Goal: Task Accomplishment & Management: Manage account settings

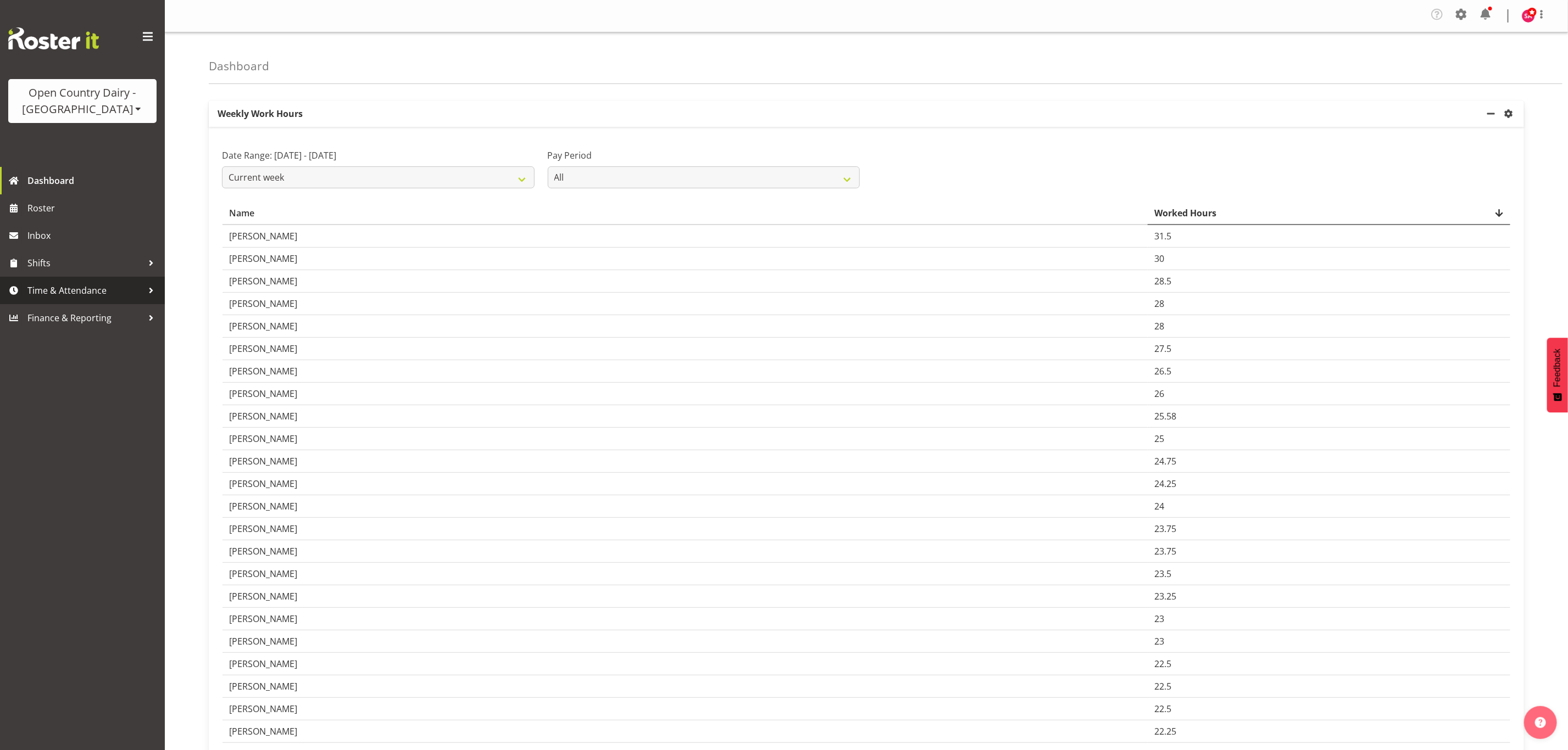
click at [79, 287] on span "Time & Attendance" at bounding box center [85, 290] width 115 height 16
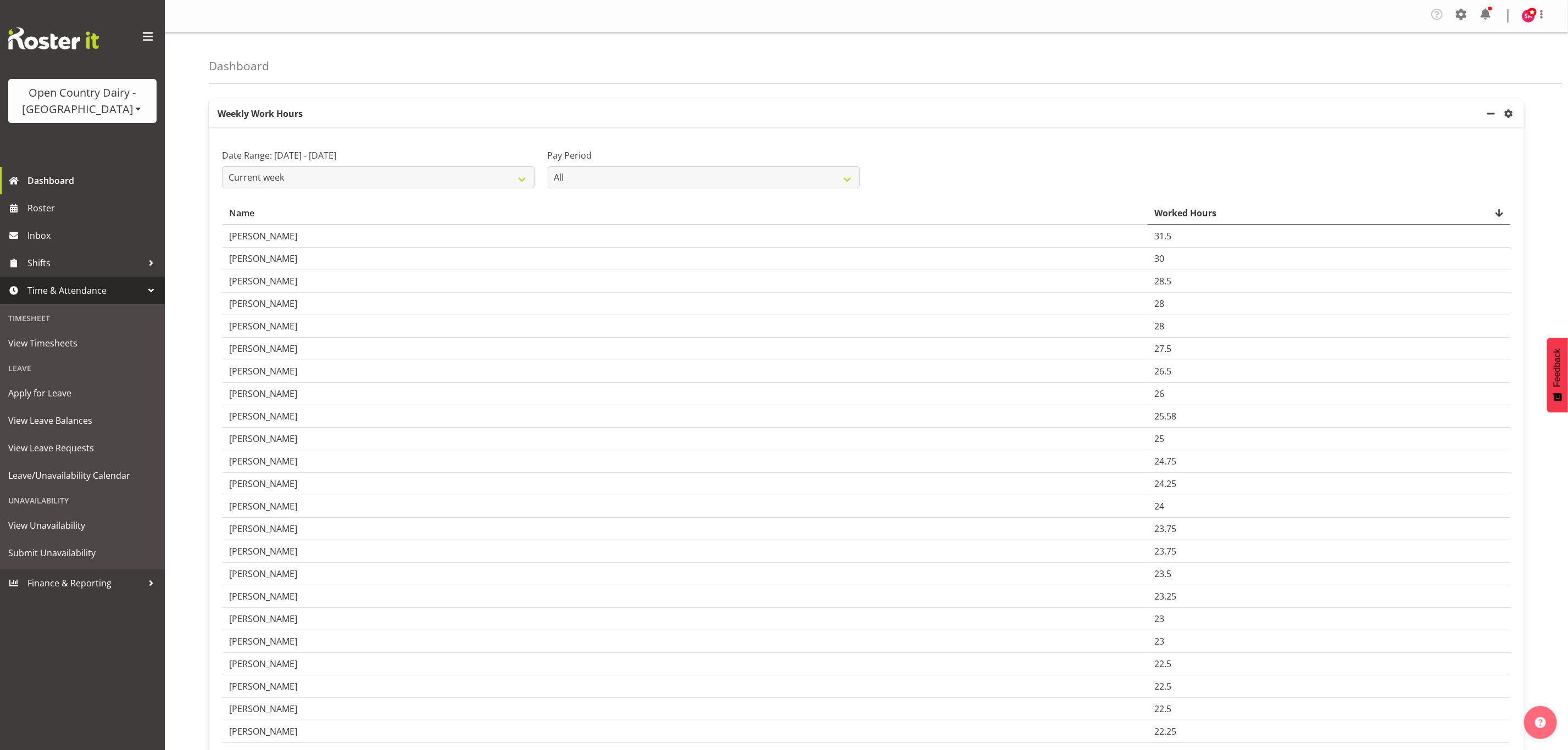
click at [111, 113] on div "Open Country Dairy - [GEOGRAPHIC_DATA]" at bounding box center [82, 101] width 127 height 33
click at [110, 141] on link "Open Country Dairy - [GEOGRAPHIC_DATA]" at bounding box center [114, 139] width 212 height 20
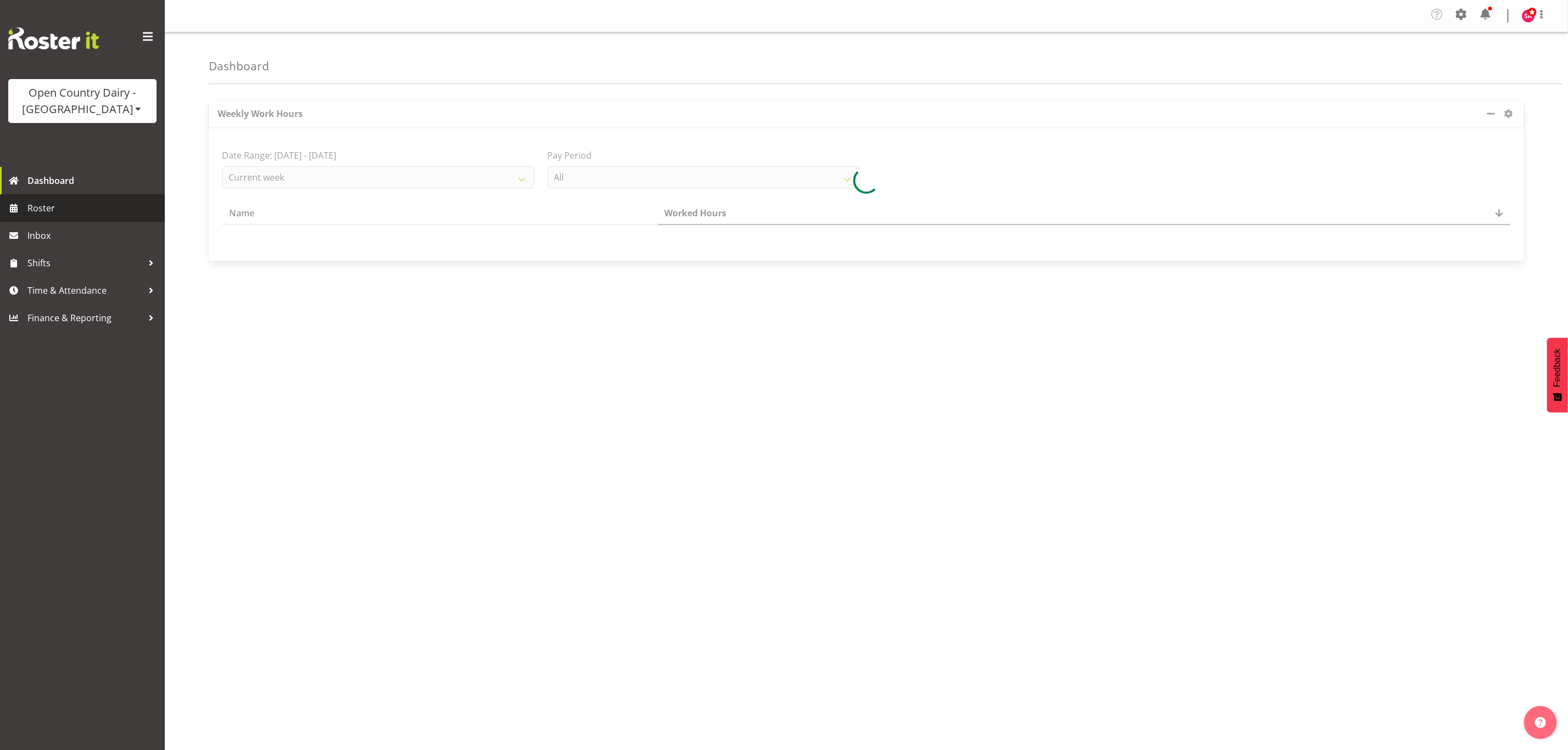
click at [38, 210] on span "Roster" at bounding box center [94, 207] width 132 height 16
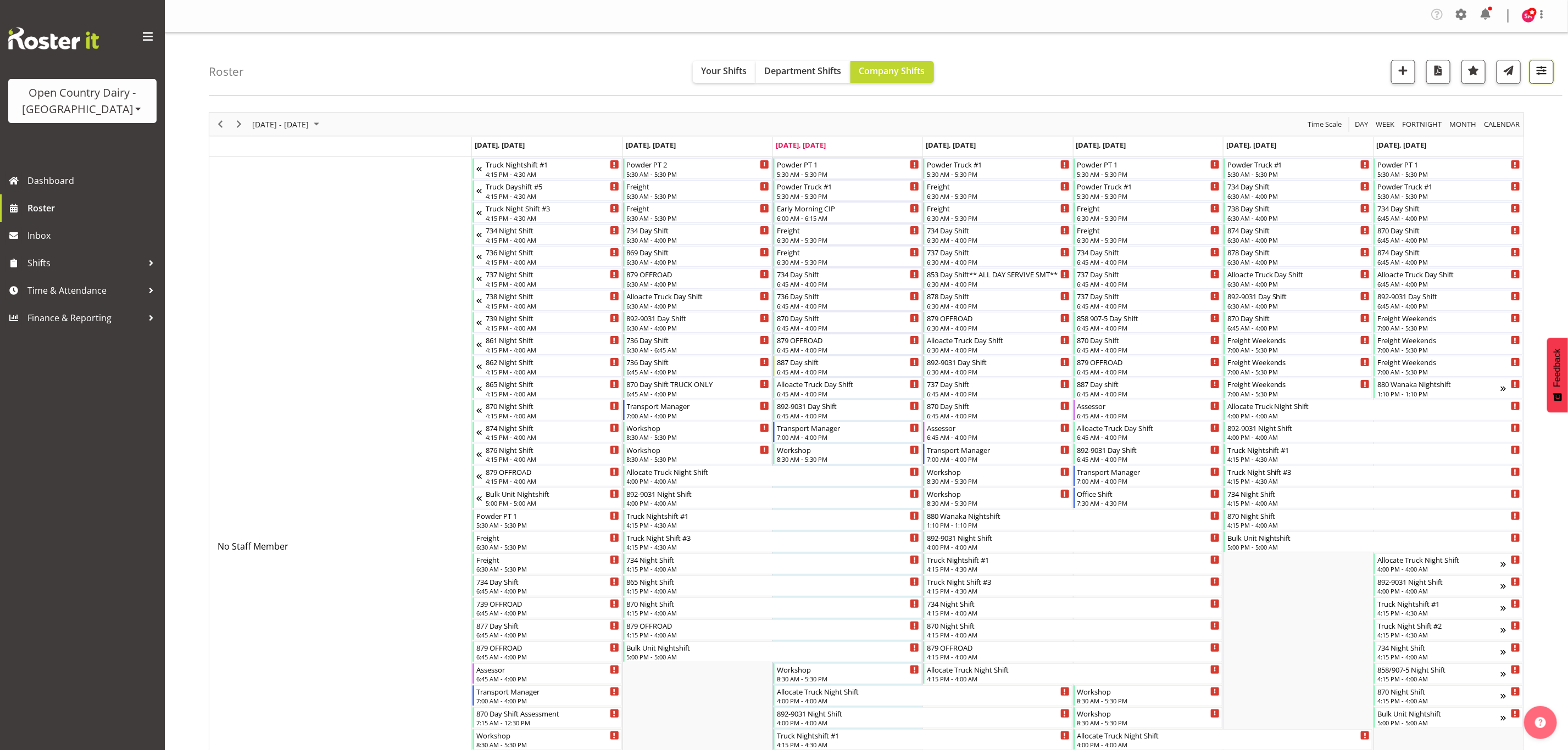
click at [1545, 77] on span "button" at bounding box center [1541, 70] width 14 height 14
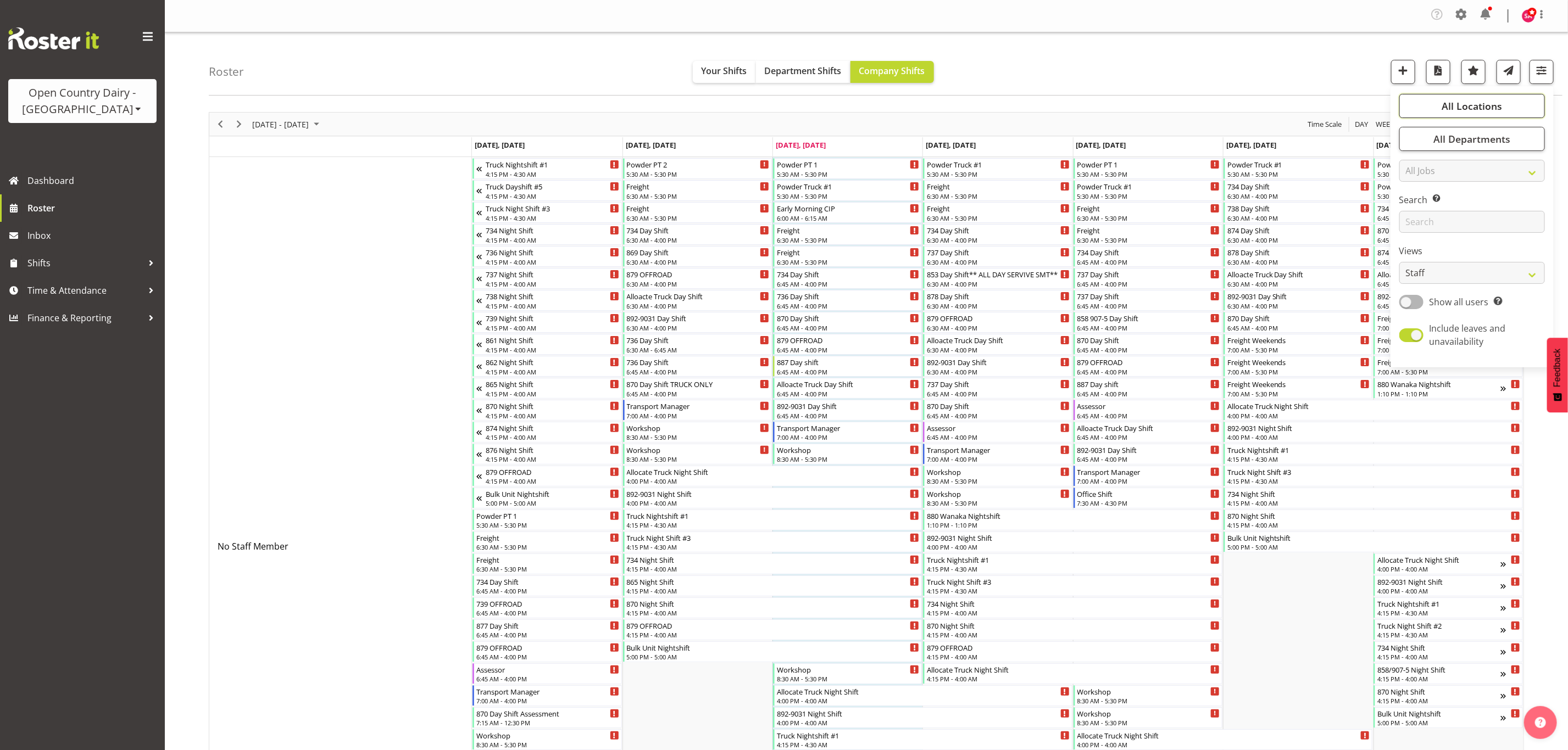
click at [1496, 102] on span "All Locations" at bounding box center [1472, 106] width 61 height 13
click at [1288, 66] on div "Roster Your Shifts Department Shifts Company Shifts All Locations Clear Awarua …" at bounding box center [885, 63] width 1354 height 63
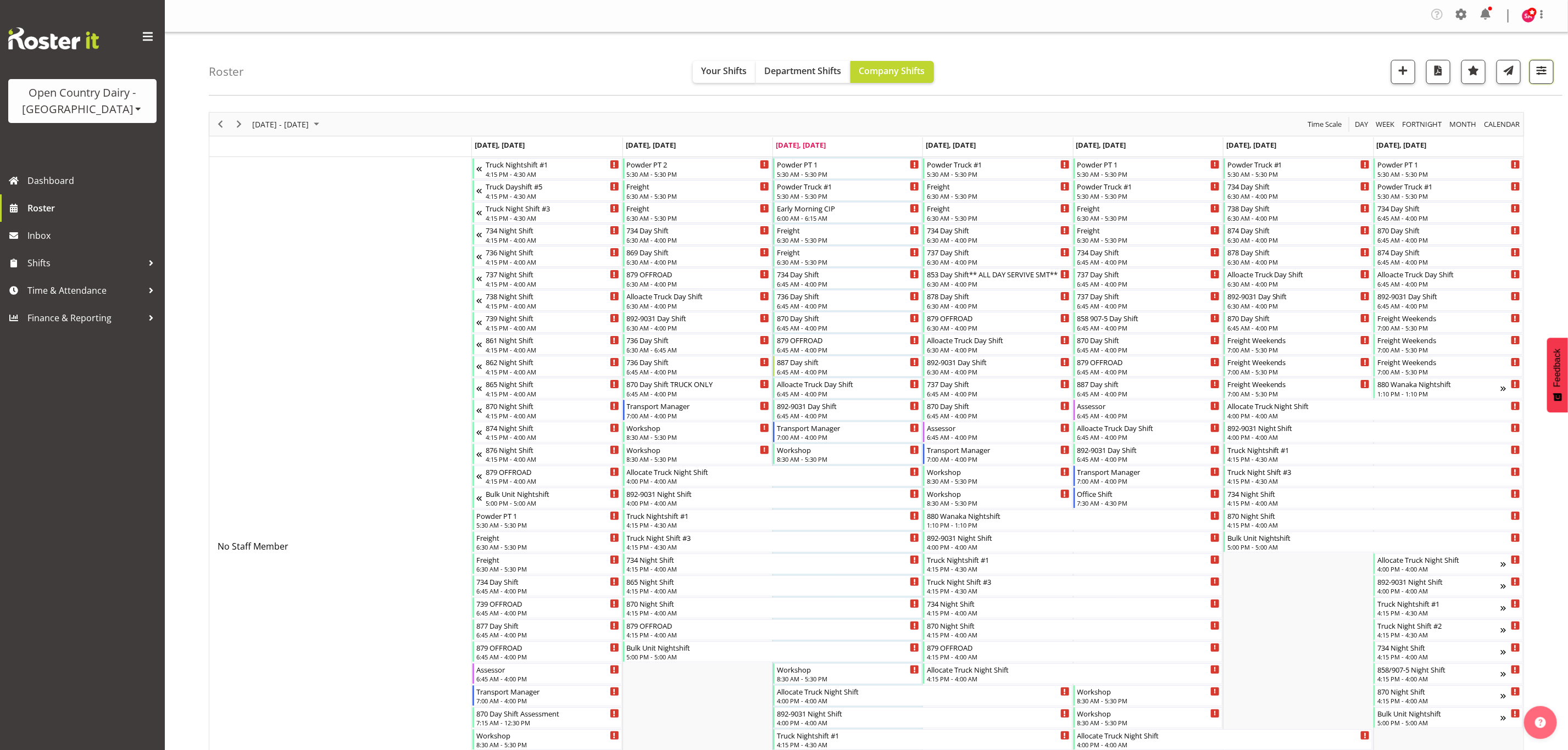
click at [1539, 75] on span "button" at bounding box center [1541, 70] width 14 height 14
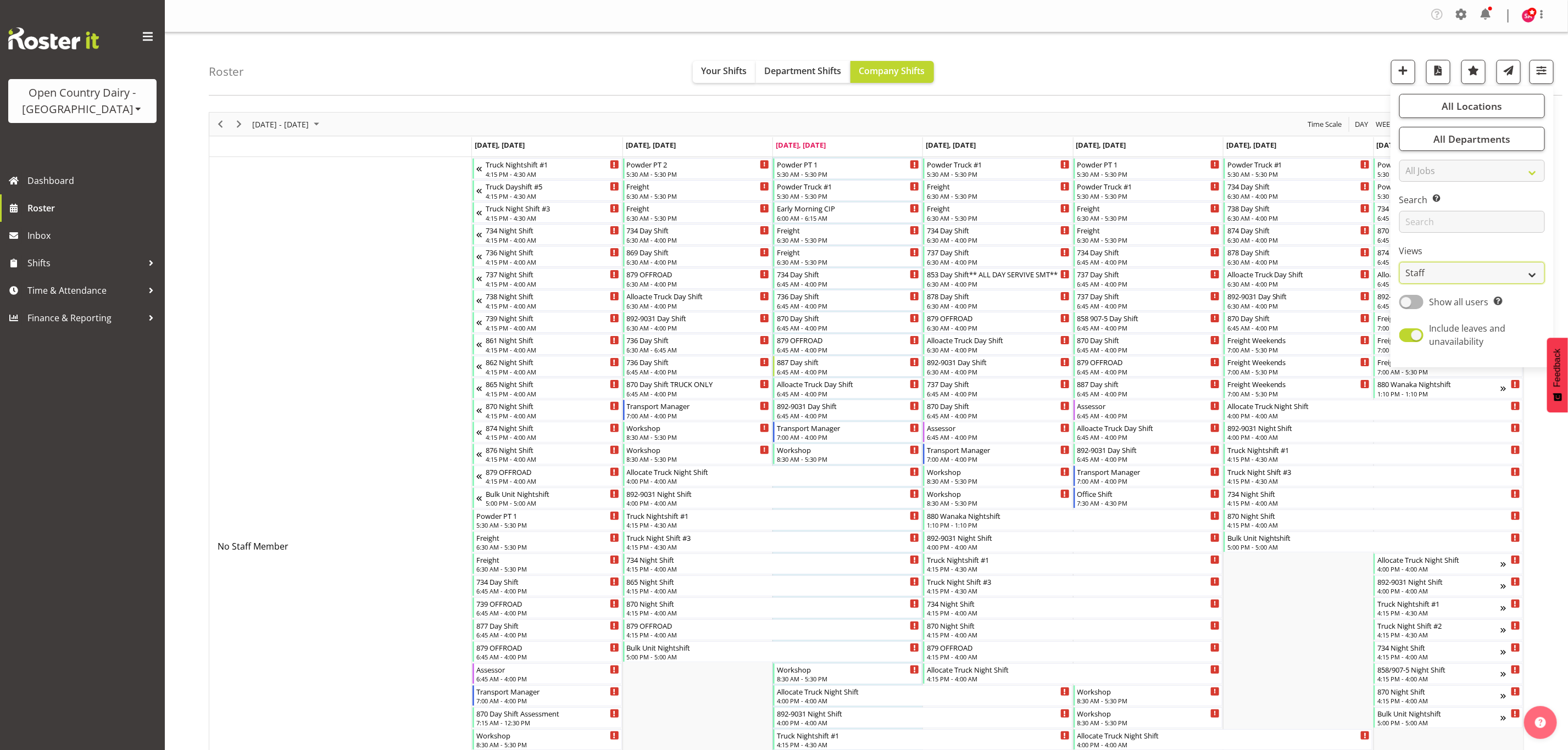
click at [1469, 273] on select "Staff Role Shift - Horizontal Shift - Vertical Staff - Location" at bounding box center [1472, 273] width 146 height 22
select select "shift"
click at [1400, 262] on select "Staff Role Shift - Horizontal Shift - Vertical Staff - Location" at bounding box center [1472, 273] width 146 height 22
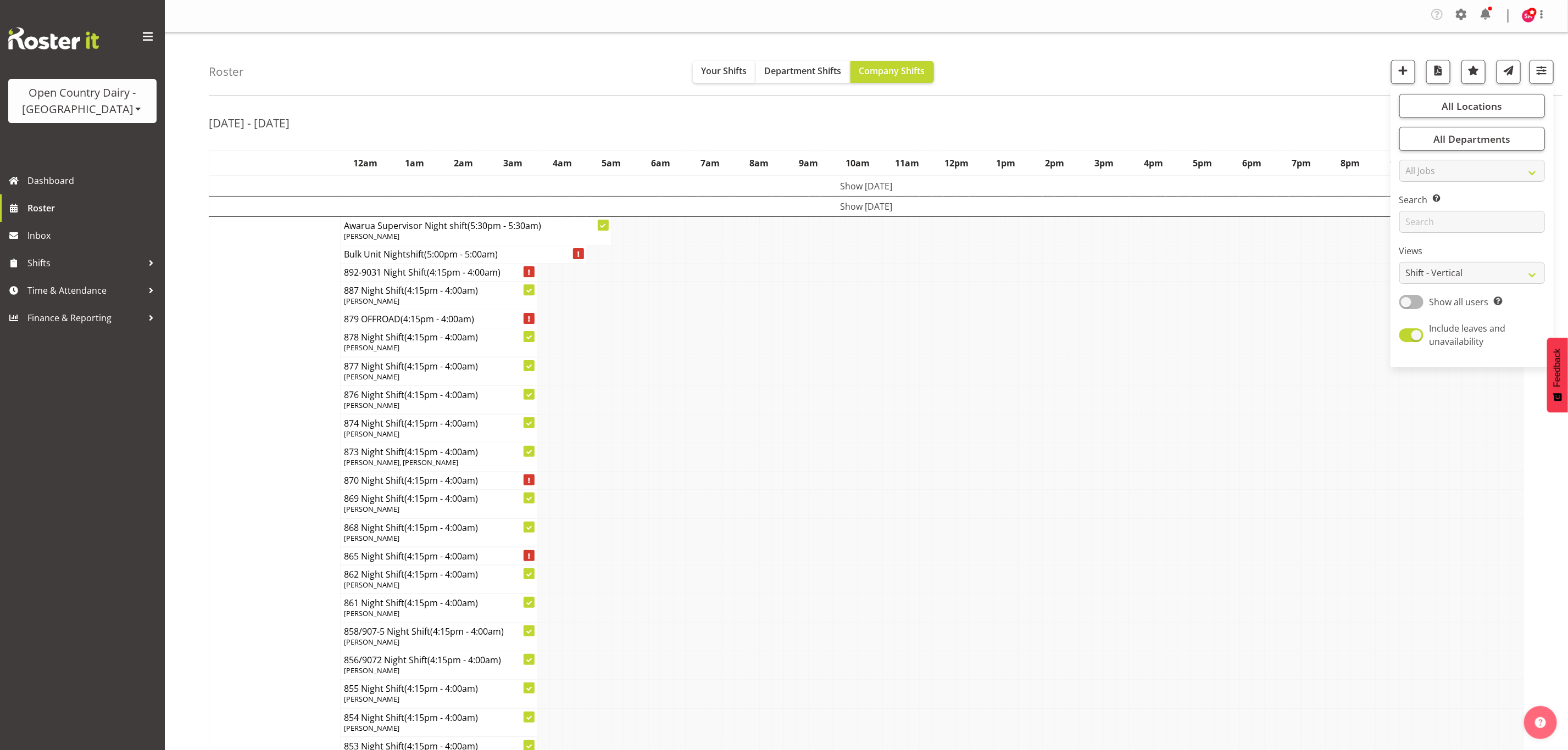
click at [1141, 497] on td at bounding box center [1135, 503] width 12 height 29
click at [844, 207] on td "Show Tue 26th Aug 2025" at bounding box center [866, 207] width 1314 height 20
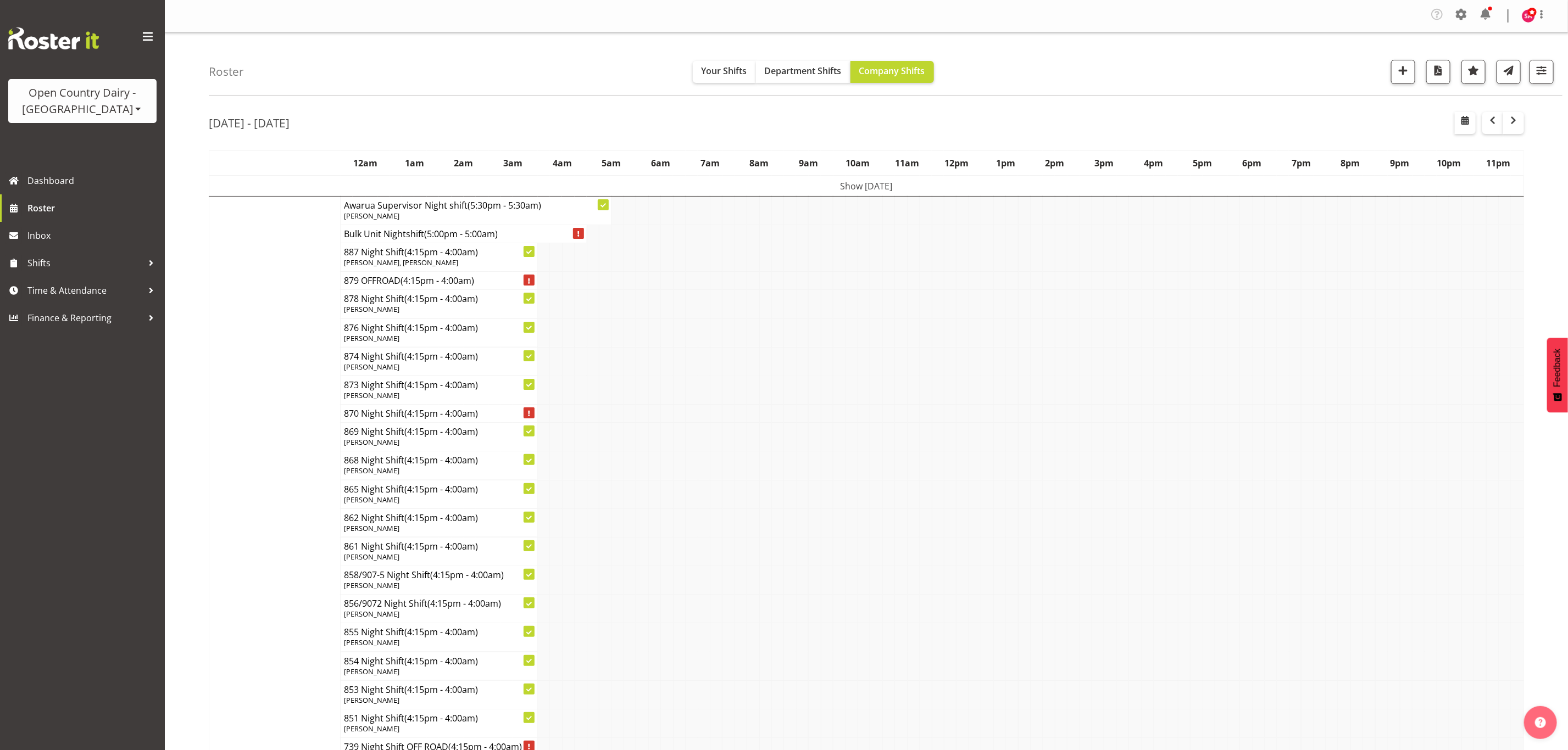
click at [840, 185] on td "Show Mon 25th Aug 2025" at bounding box center [866, 187] width 1314 height 21
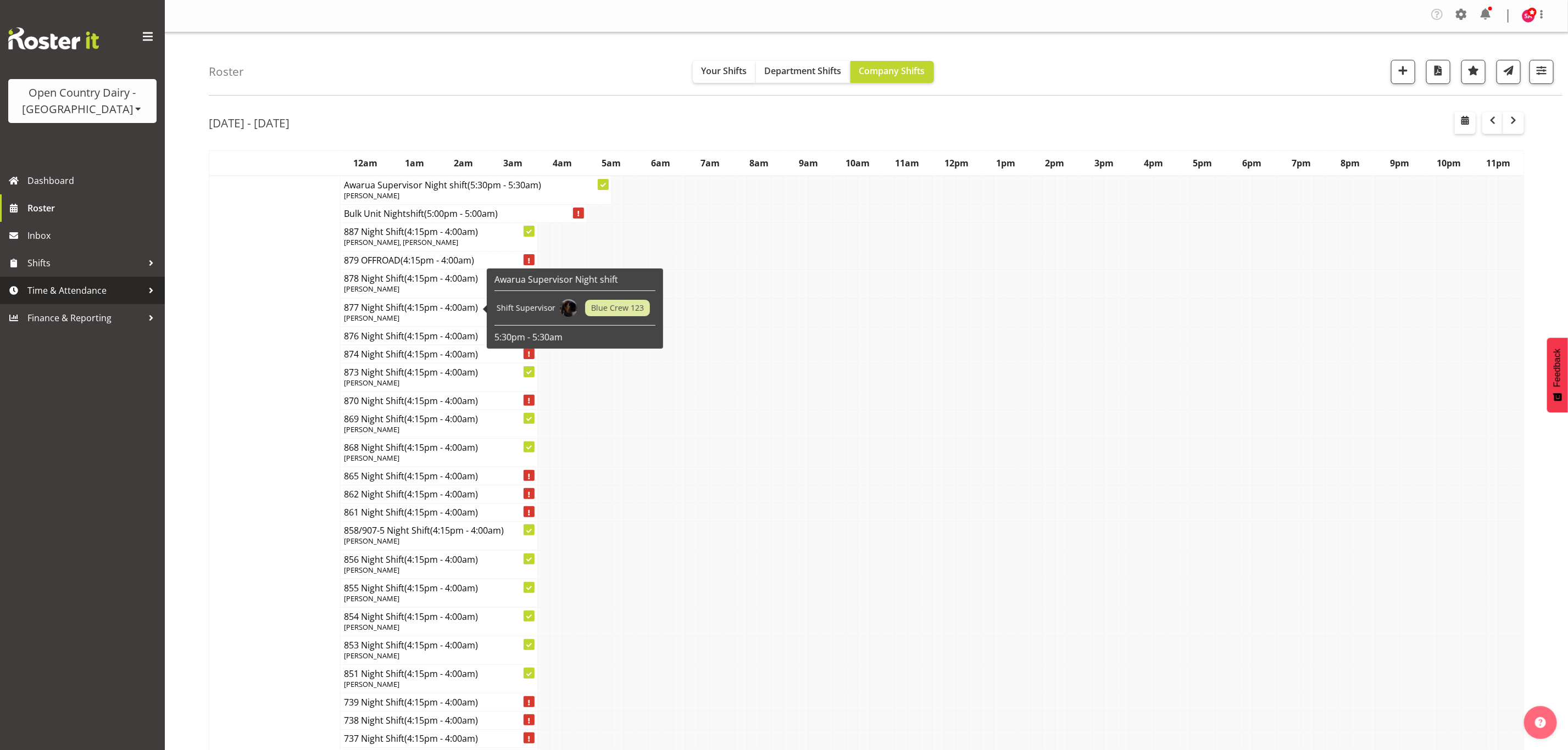
click at [51, 280] on link "Time & Attendance" at bounding box center [82, 291] width 165 height 28
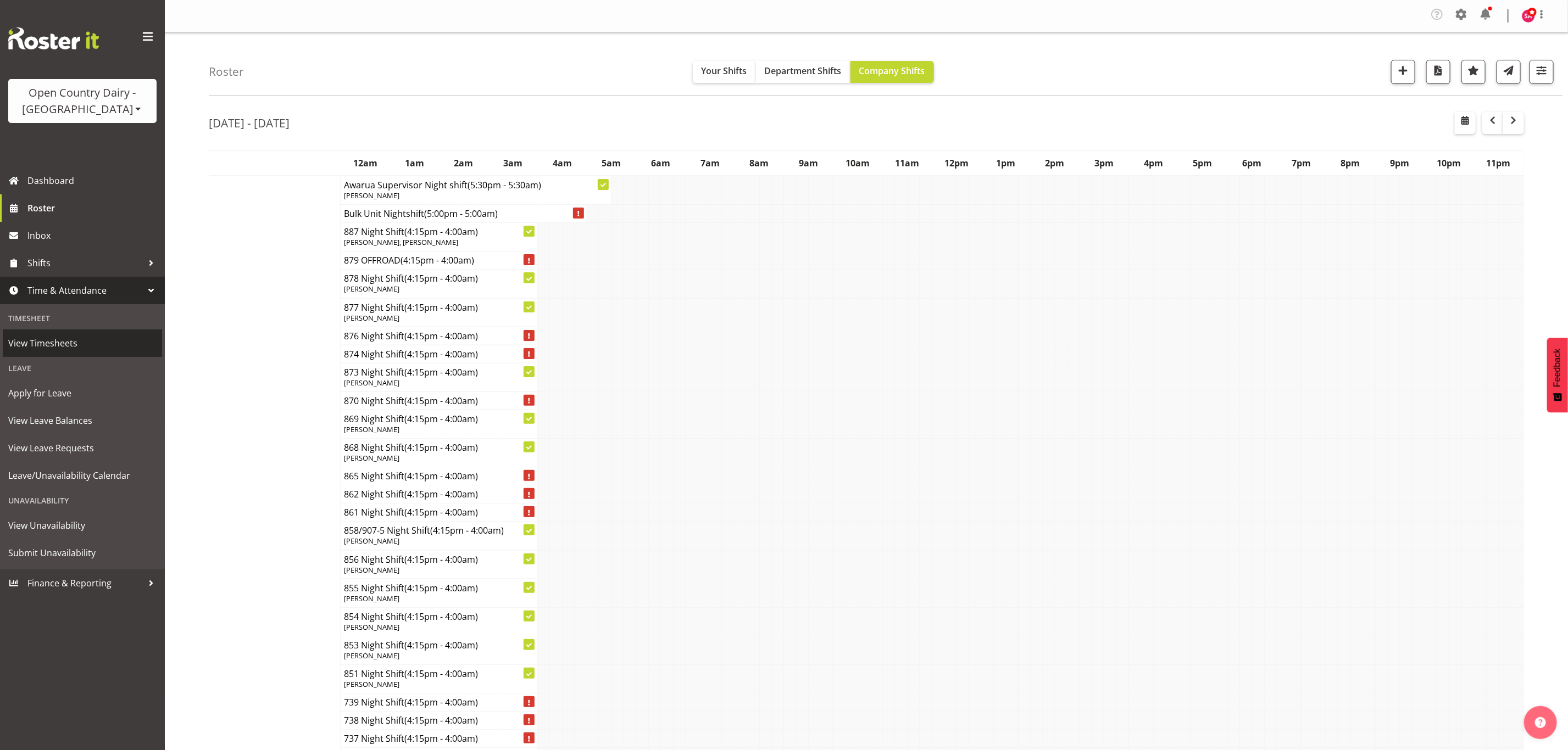
click at [64, 348] on span "View Timesheets" at bounding box center [82, 343] width 148 height 16
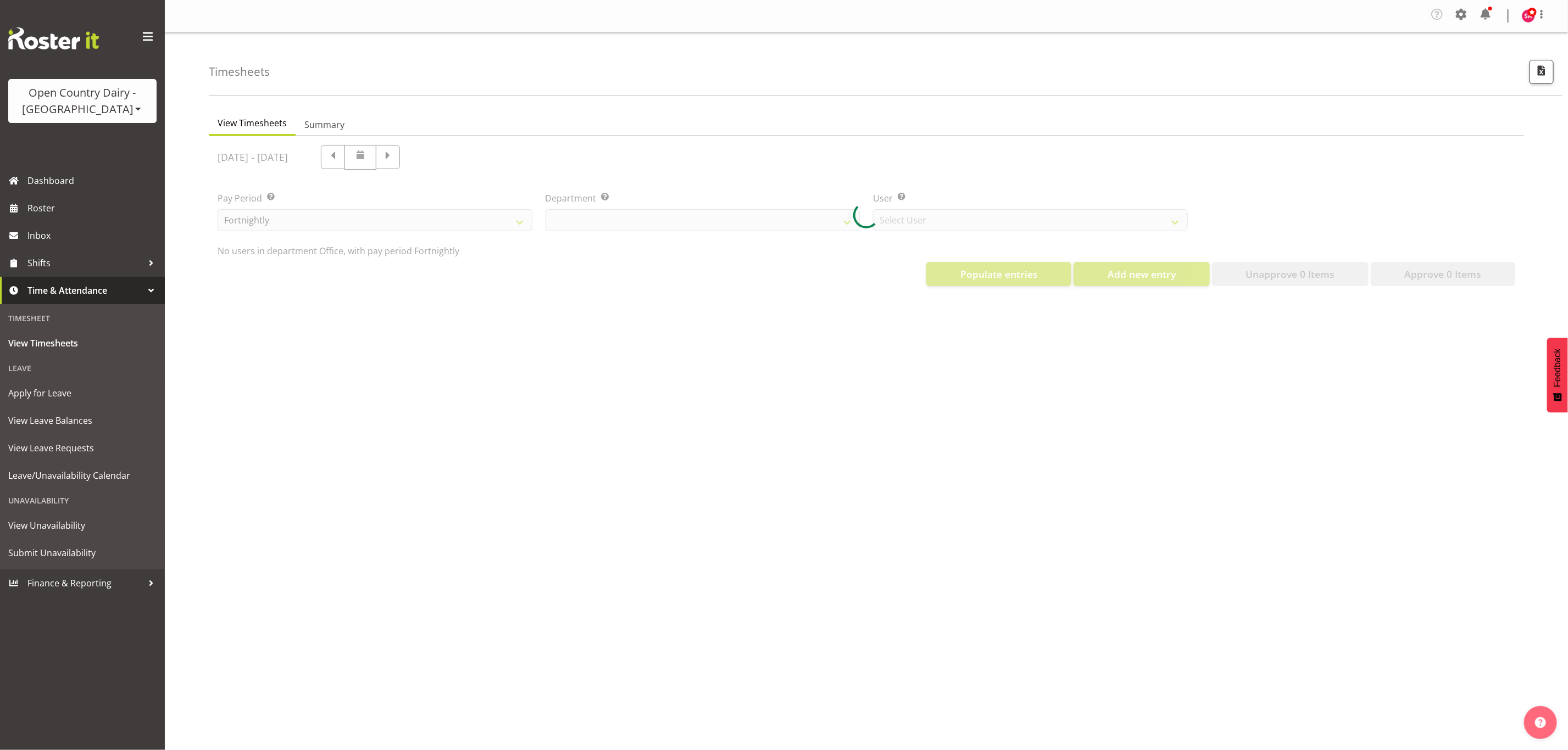
select select "699"
select select "8449"
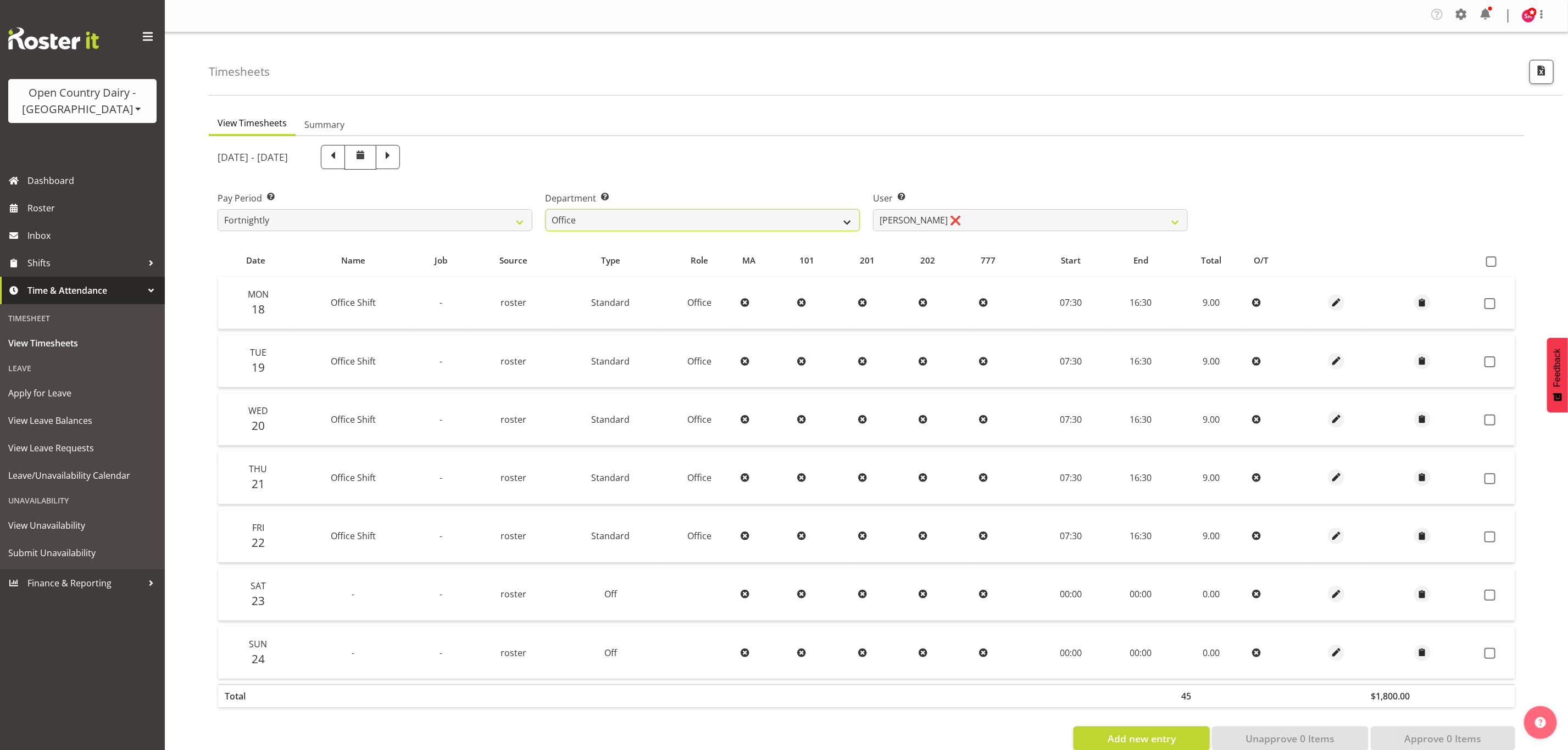
click at [664, 214] on select "734 735 736 737 738 739 851 852 853 854 855 856 858 861 862 865 868 869 870 873" at bounding box center [702, 220] width 315 height 22
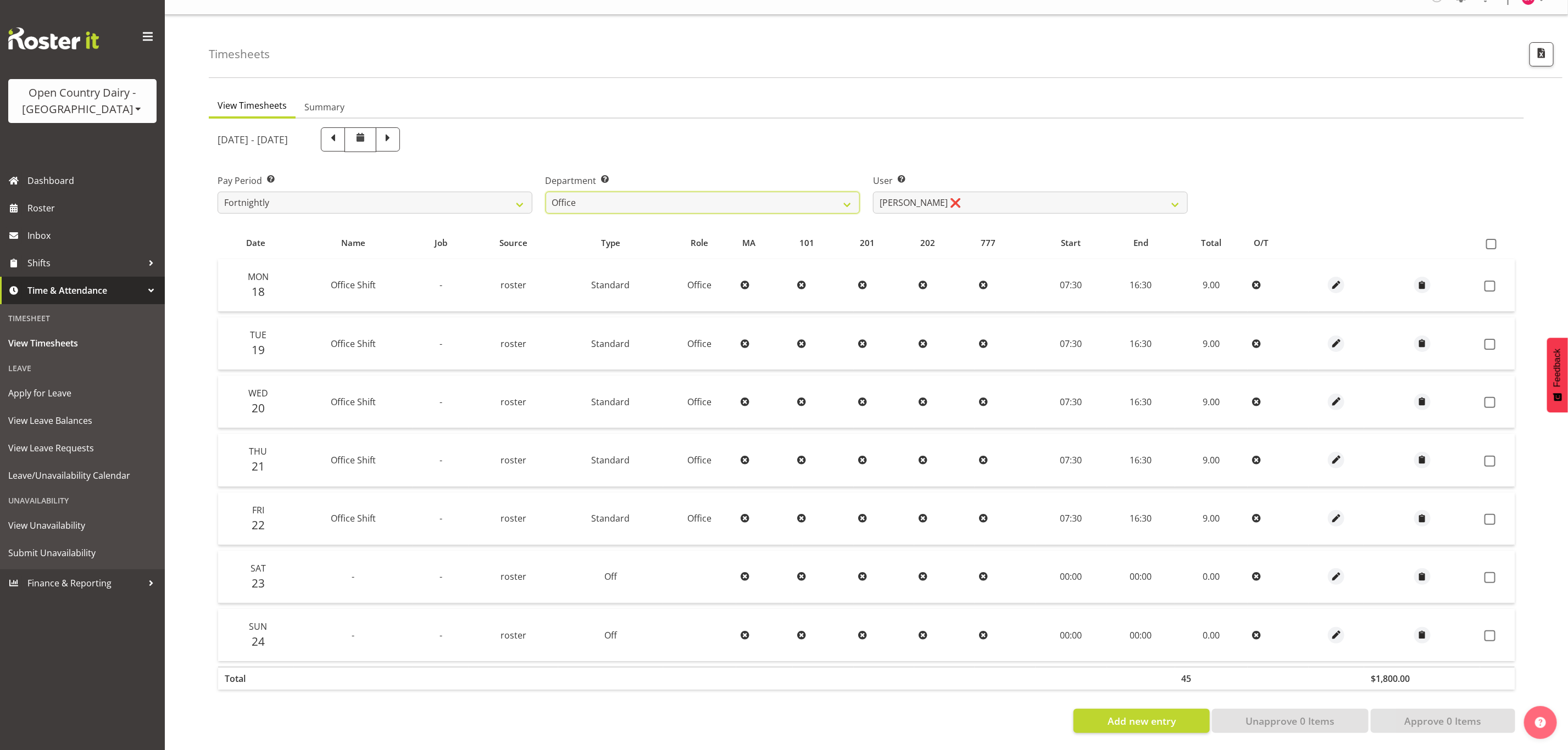
scroll to position [28, 0]
click at [667, 194] on select "734 735 736 737 738 739 851 852 853 854 855 856 858 861 862 865 868 869 870 873" at bounding box center [702, 202] width 315 height 22
select select "697"
click at [545, 192] on select "734 735 736 737 738 739 851 852 853 854 855 856 858 861 862 865 868 869 870 873" at bounding box center [702, 202] width 315 height 22
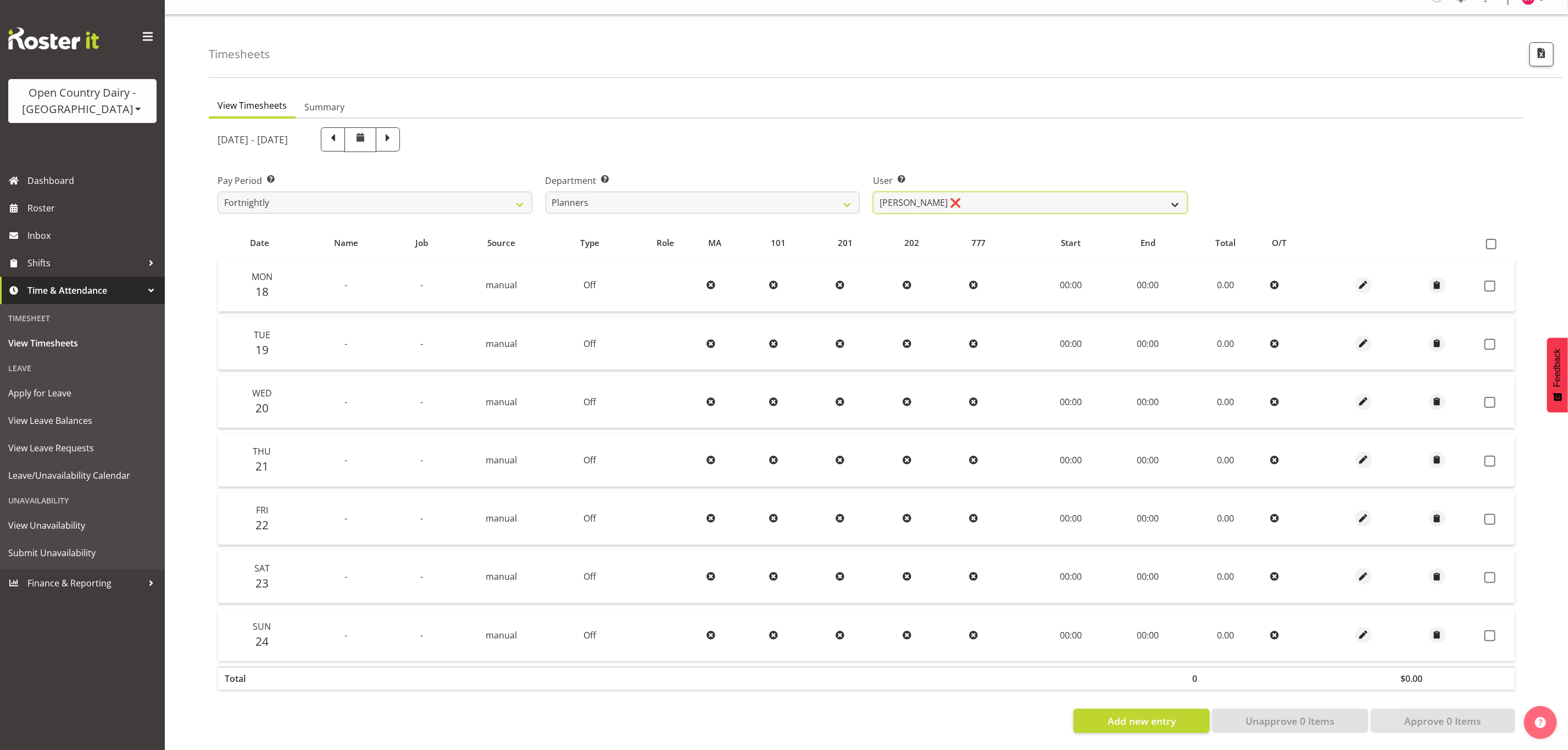
click at [963, 192] on select "Jessica Reid ❌ Mikayla Rangi ❌ Sara Bowie ✔" at bounding box center [1031, 202] width 315 height 22
select select "7450"
click at [873, 192] on select "Jessica Reid ❌ Mikayla Rangi ❌ Sara Bowie ✔" at bounding box center [1031, 202] width 315 height 22
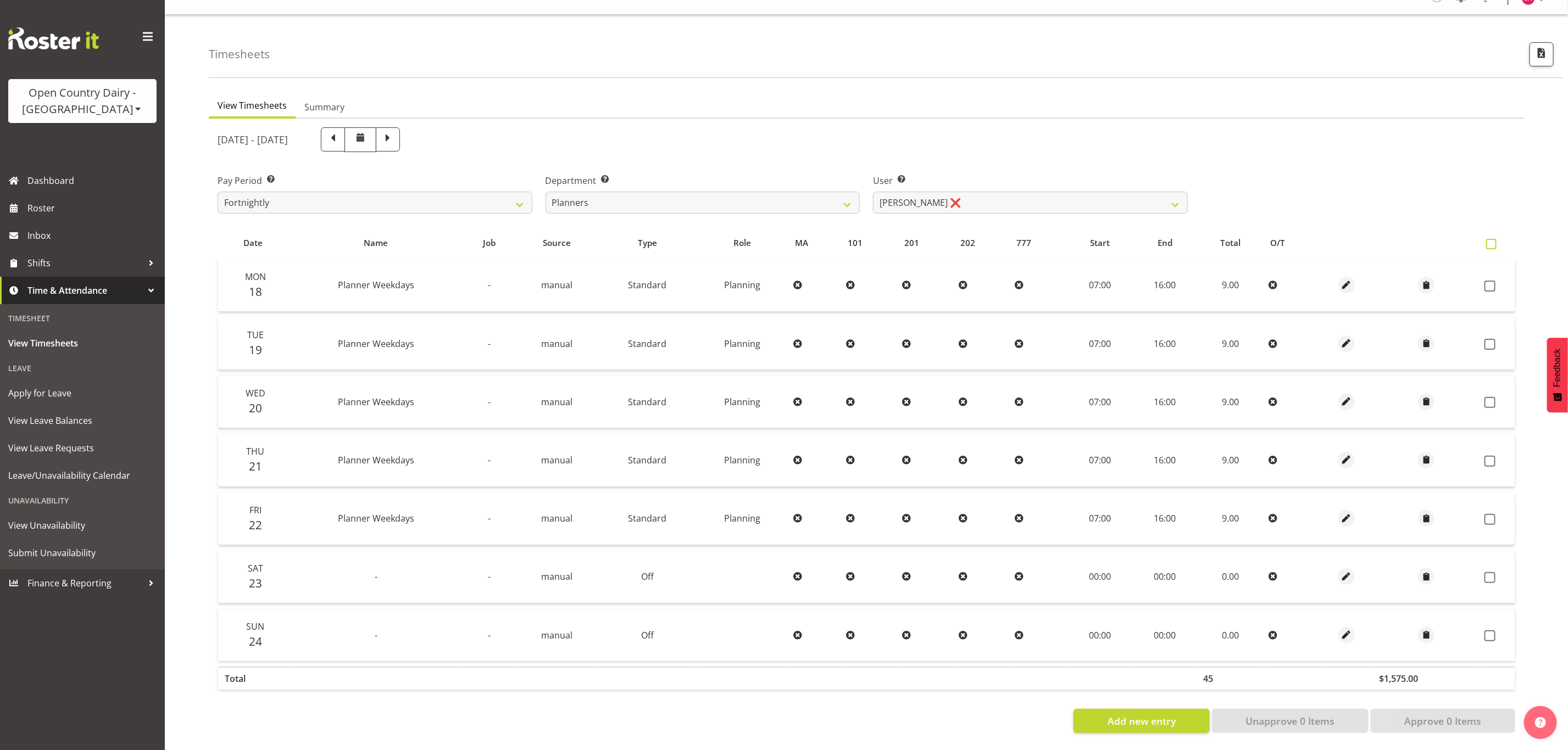
click at [1492, 239] on span at bounding box center [1492, 244] width 10 height 10
click at [1492, 240] on input "checkbox" at bounding box center [1490, 244] width 7 height 7
checkbox input "true"
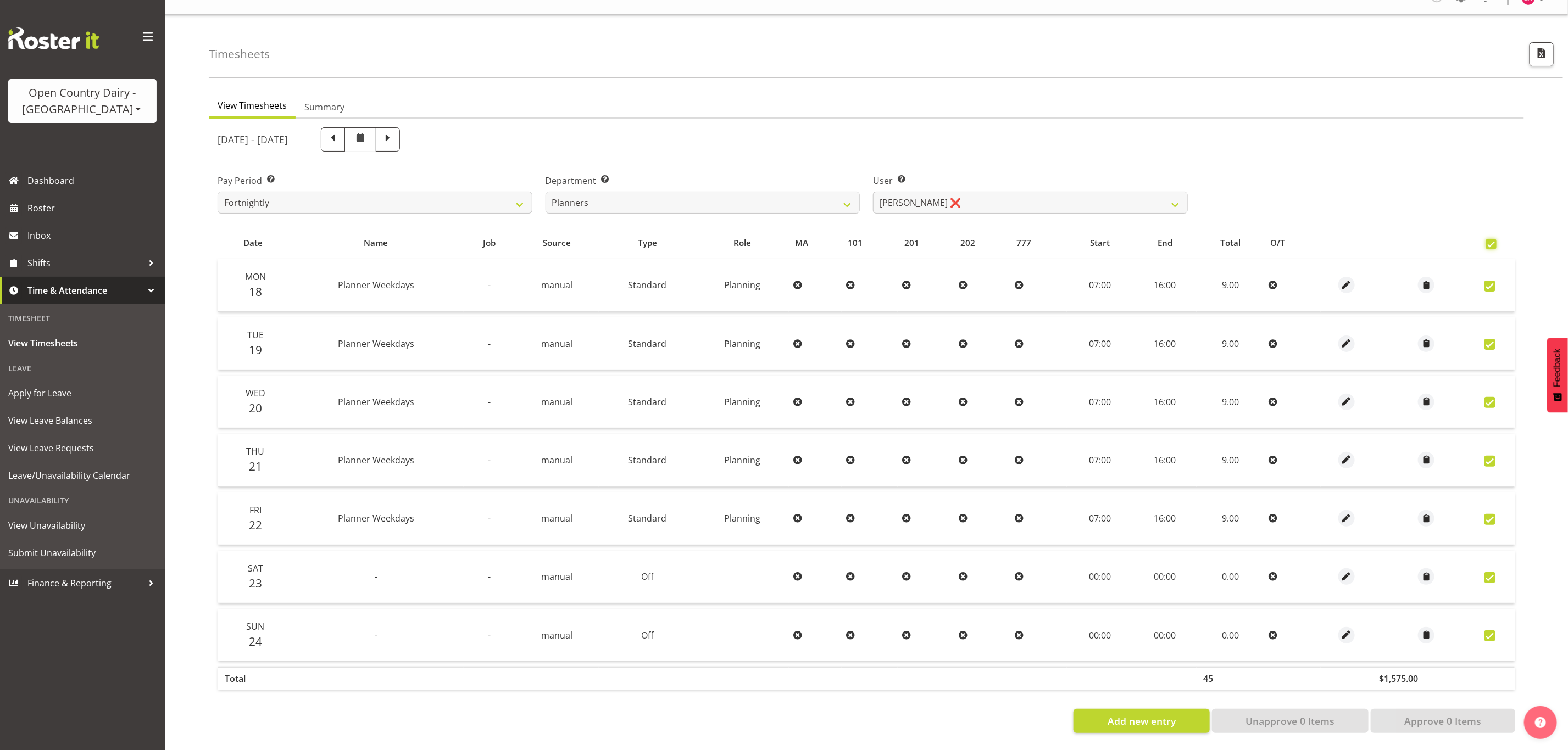
checkbox input "true"
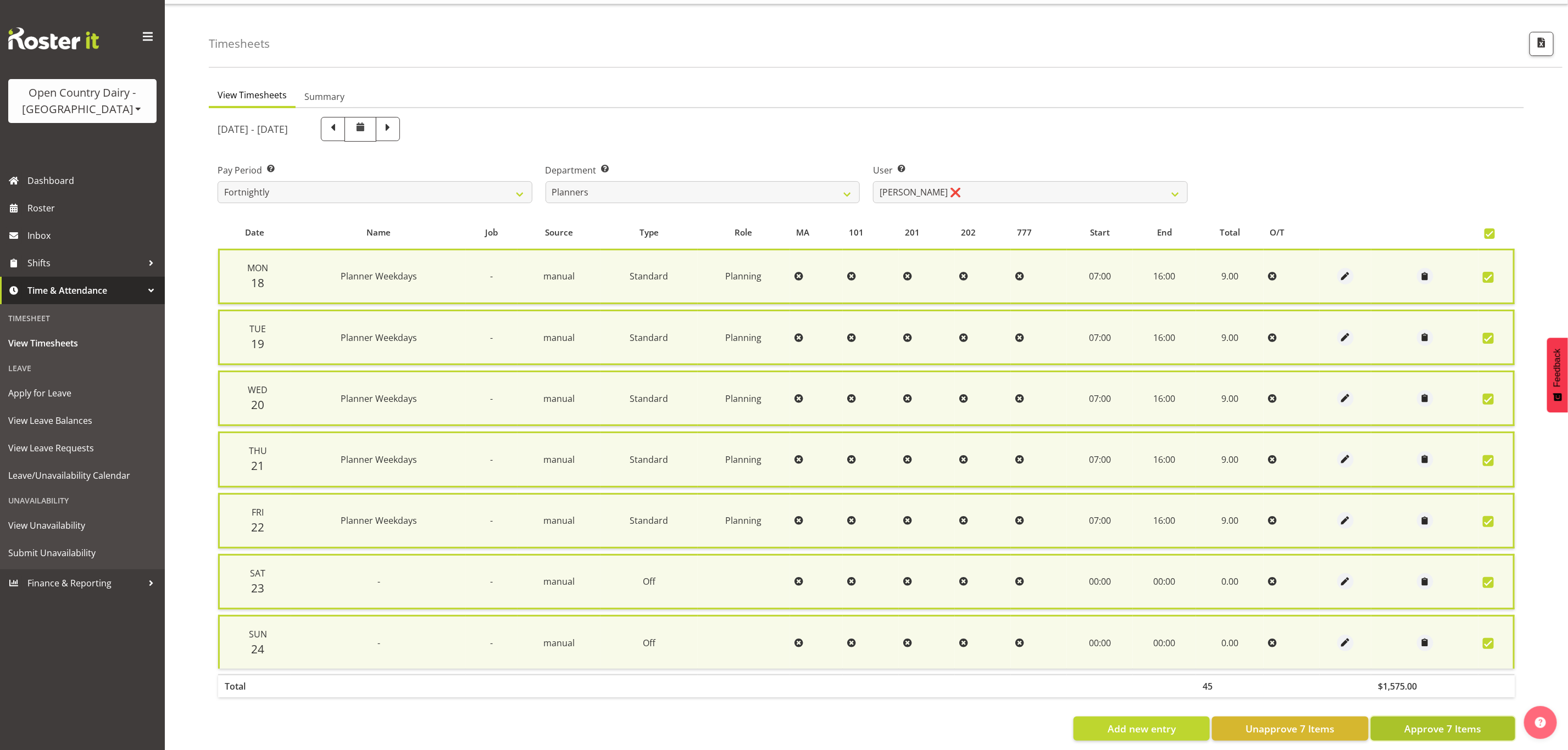
click at [1451, 722] on span "Approve 7 Items" at bounding box center [1442, 729] width 77 height 14
checkbox input "false"
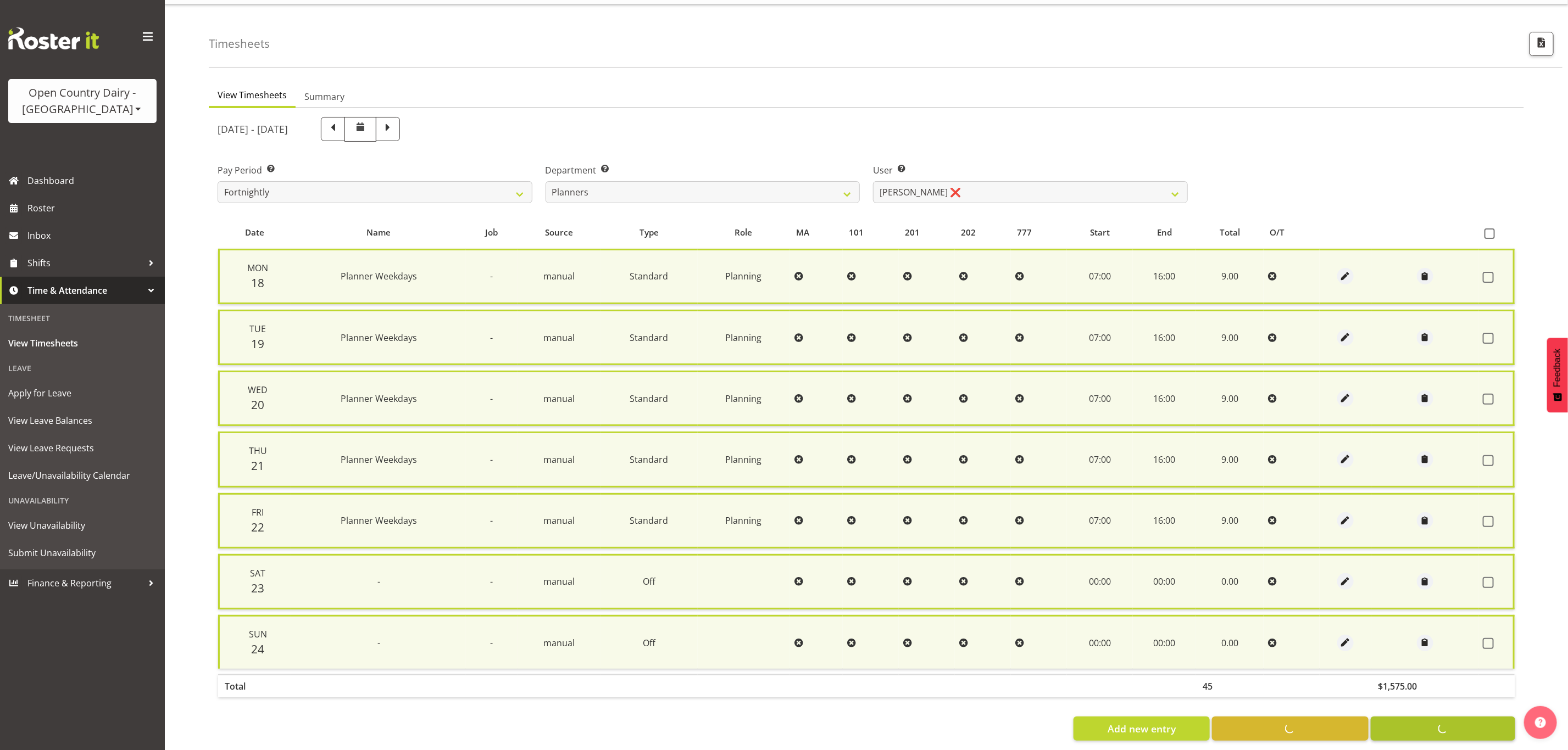
checkbox input "false"
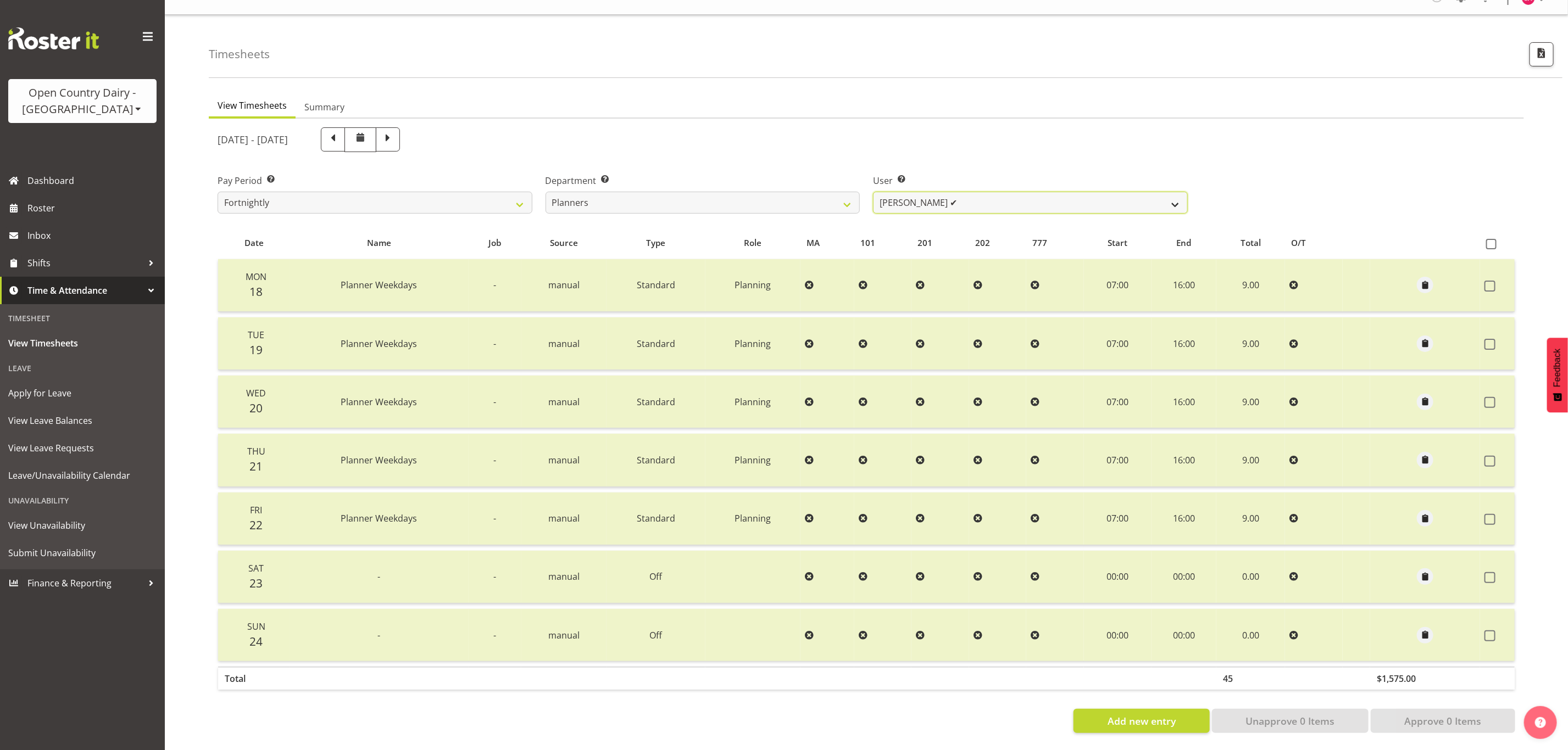
click at [913, 192] on select "Jessica Reid ❌ Mikayla Rangi ✔ Sara Bowie ✔" at bounding box center [1031, 202] width 315 height 22
select select "7430"
click at [873, 192] on select "Jessica Reid ❌ Mikayla Rangi ✔ Sara Bowie ✔" at bounding box center [1031, 202] width 315 height 22
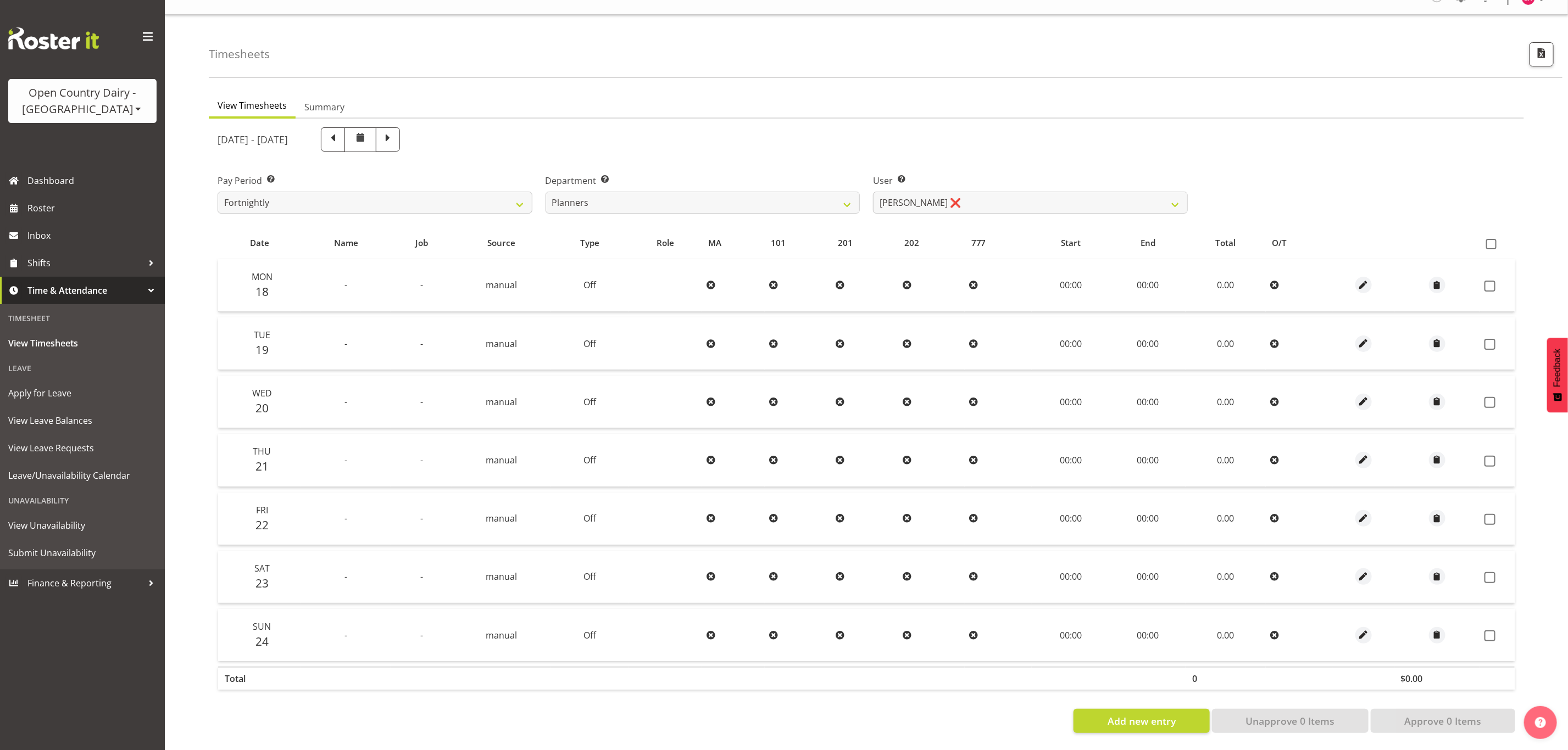
click at [76, 110] on div "Open Country Dairy - [GEOGRAPHIC_DATA]" at bounding box center [82, 101] width 127 height 33
click at [114, 146] on link "Open Country Dairy - [GEOGRAPHIC_DATA]" at bounding box center [114, 139] width 212 height 20
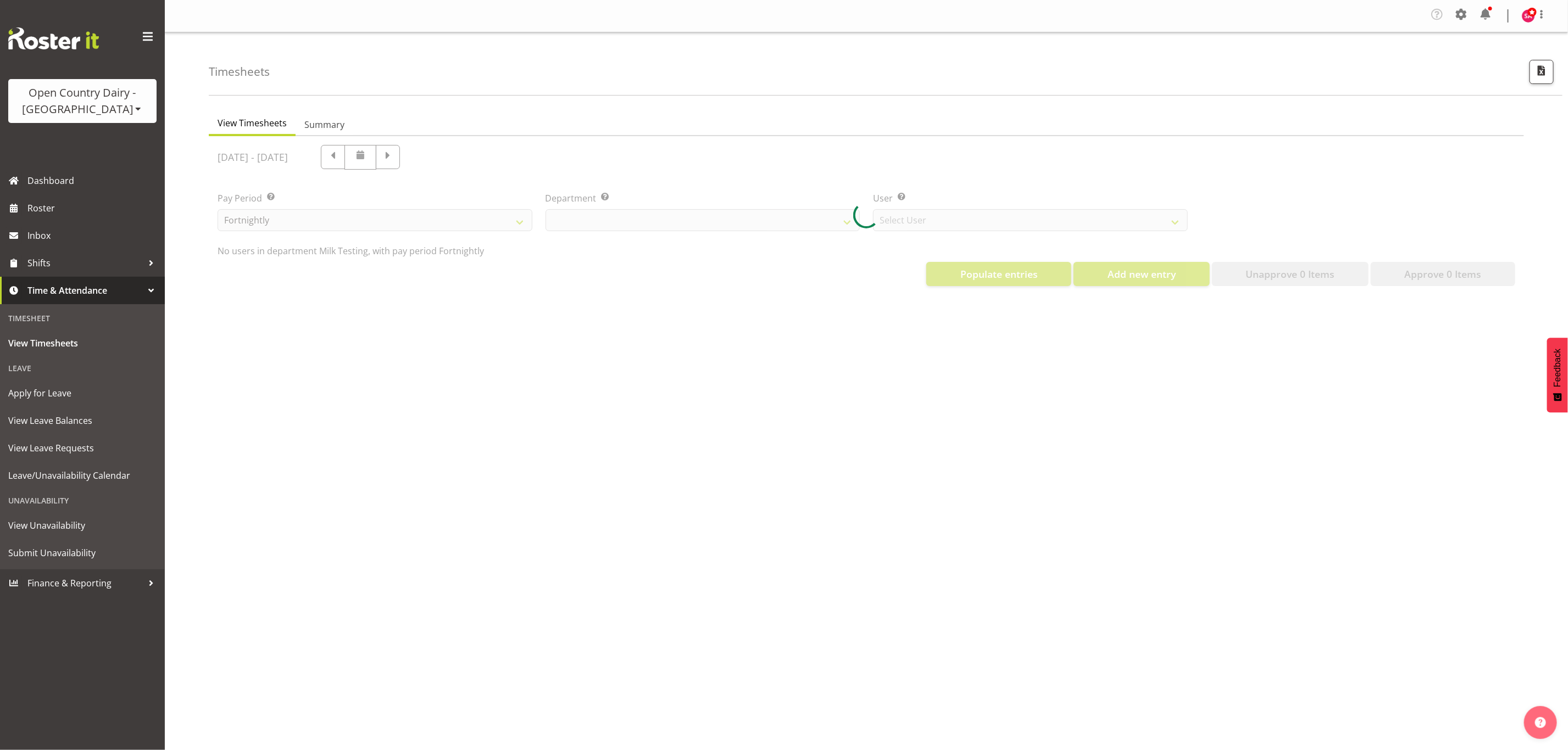
select select "733"
select select "7414"
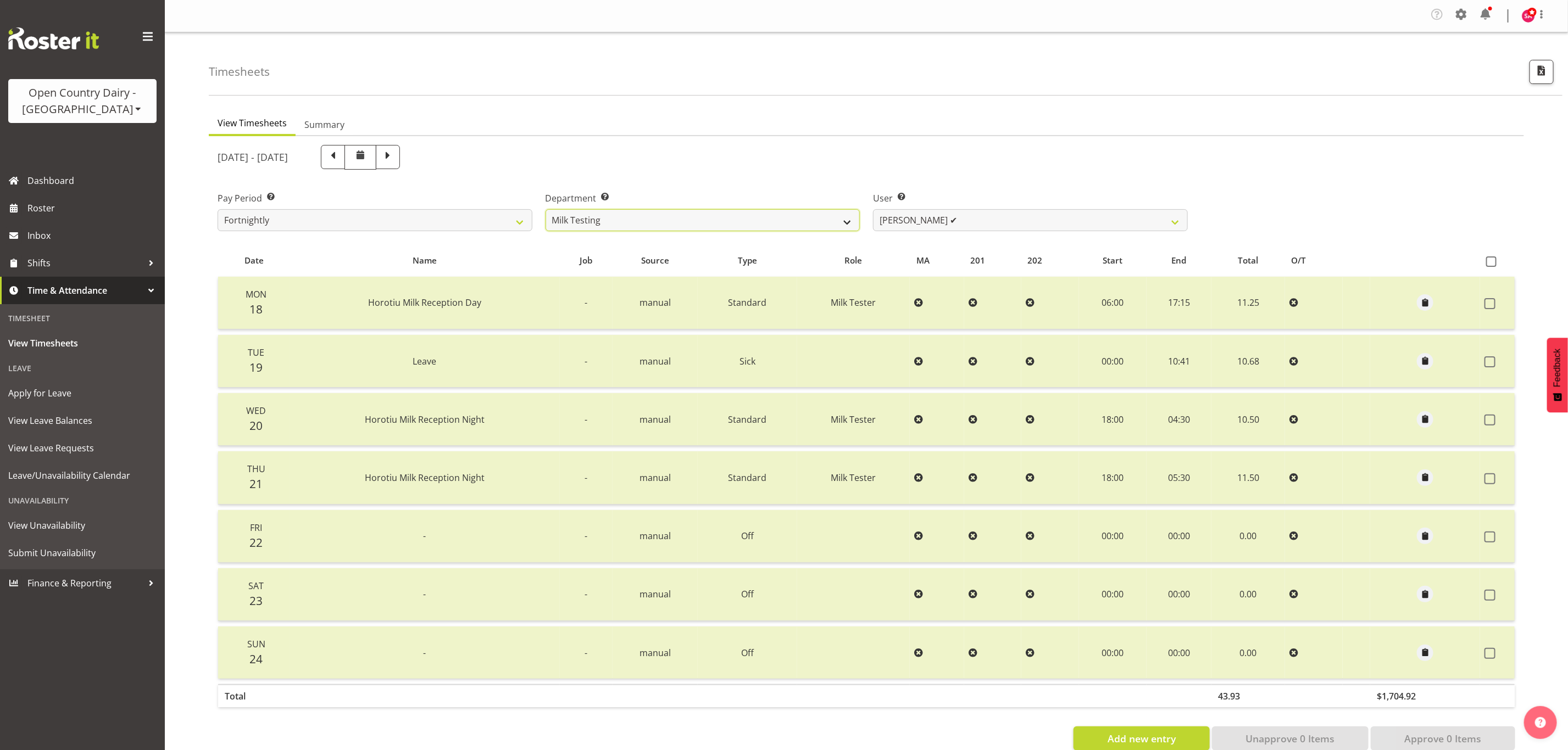
click at [629, 224] on select "701 702 703 704 705 706 707 708 709 710 711 712 713 714 715 716 717 718 719 720" at bounding box center [702, 220] width 315 height 22
select select "885"
click at [545, 209] on select "701 702 703 704 705 706 707 708 709 710 711 712 713 714 715 716 717 718 719 720" at bounding box center [702, 220] width 315 height 22
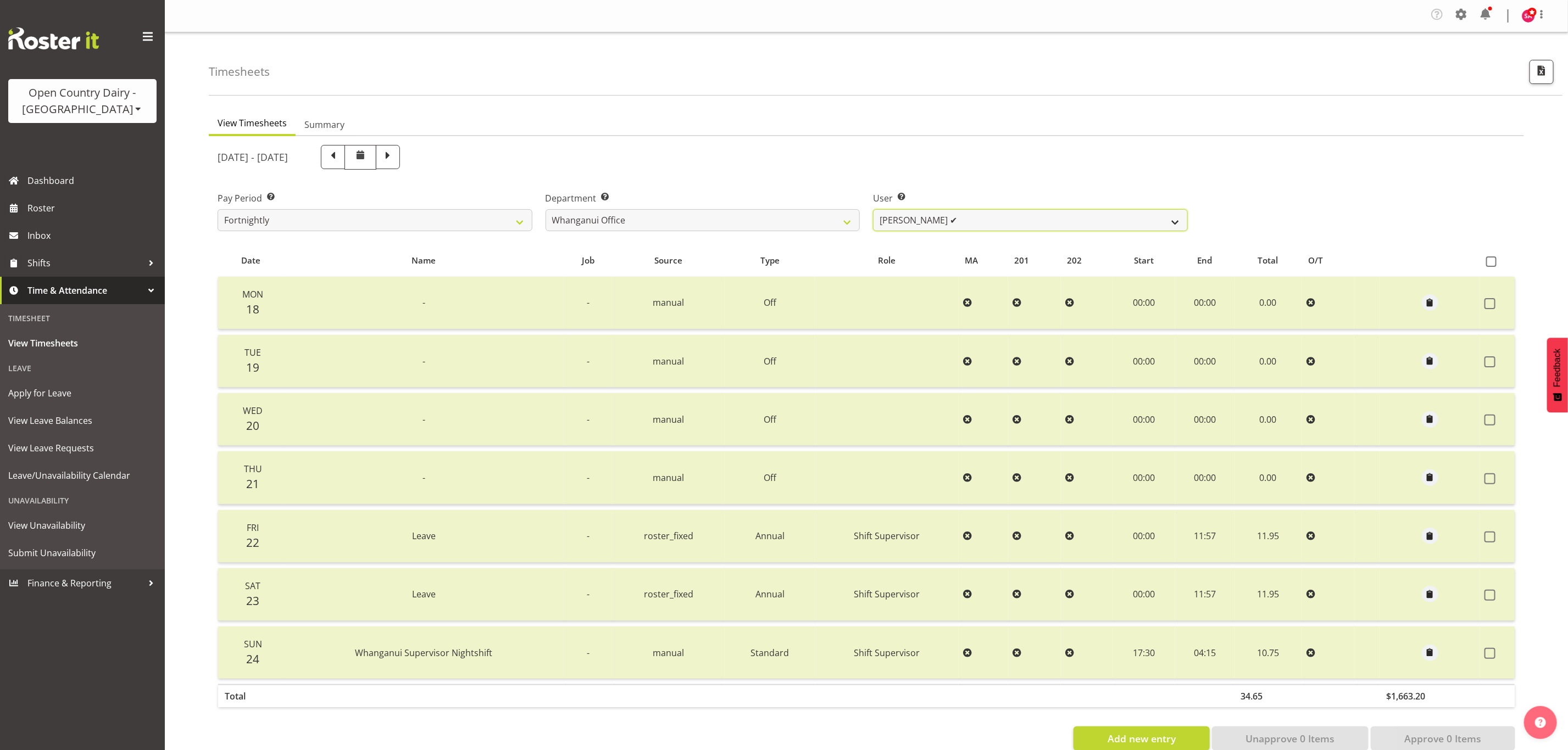
click at [954, 220] on select "[PERSON_NAME] ✔ [PERSON_NAME] ❌ [PERSON_NAME] ✔ [PERSON_NAME] ✔ [PERSON_NAME] ✔" at bounding box center [1031, 220] width 315 height 22
select select "7415"
click at [873, 209] on select "[PERSON_NAME] ✔ [PERSON_NAME] ❌ [PERSON_NAME] ✔ [PERSON_NAME] ✔ [PERSON_NAME] ✔" at bounding box center [1031, 220] width 315 height 22
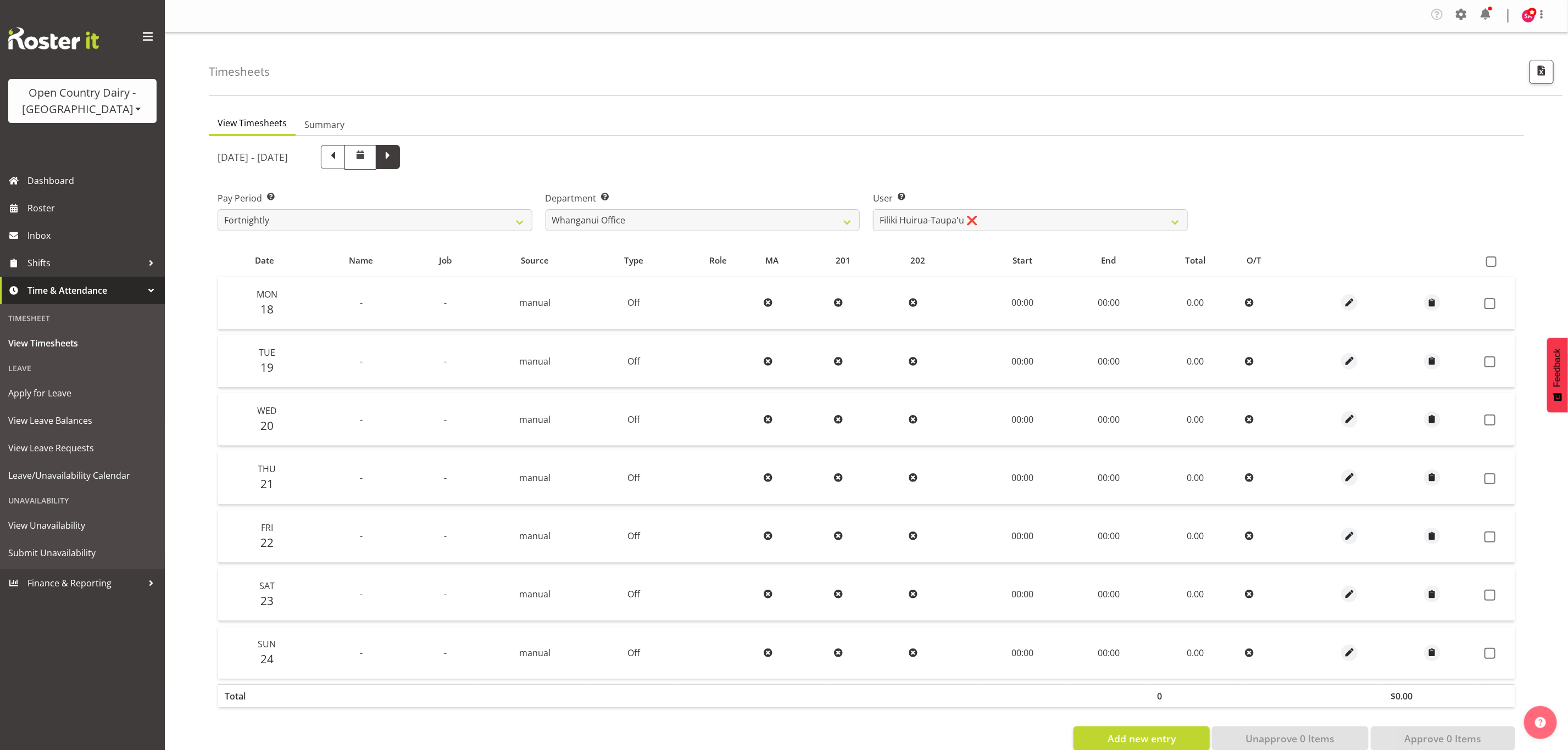
click at [395, 155] on span at bounding box center [388, 155] width 14 height 14
select select
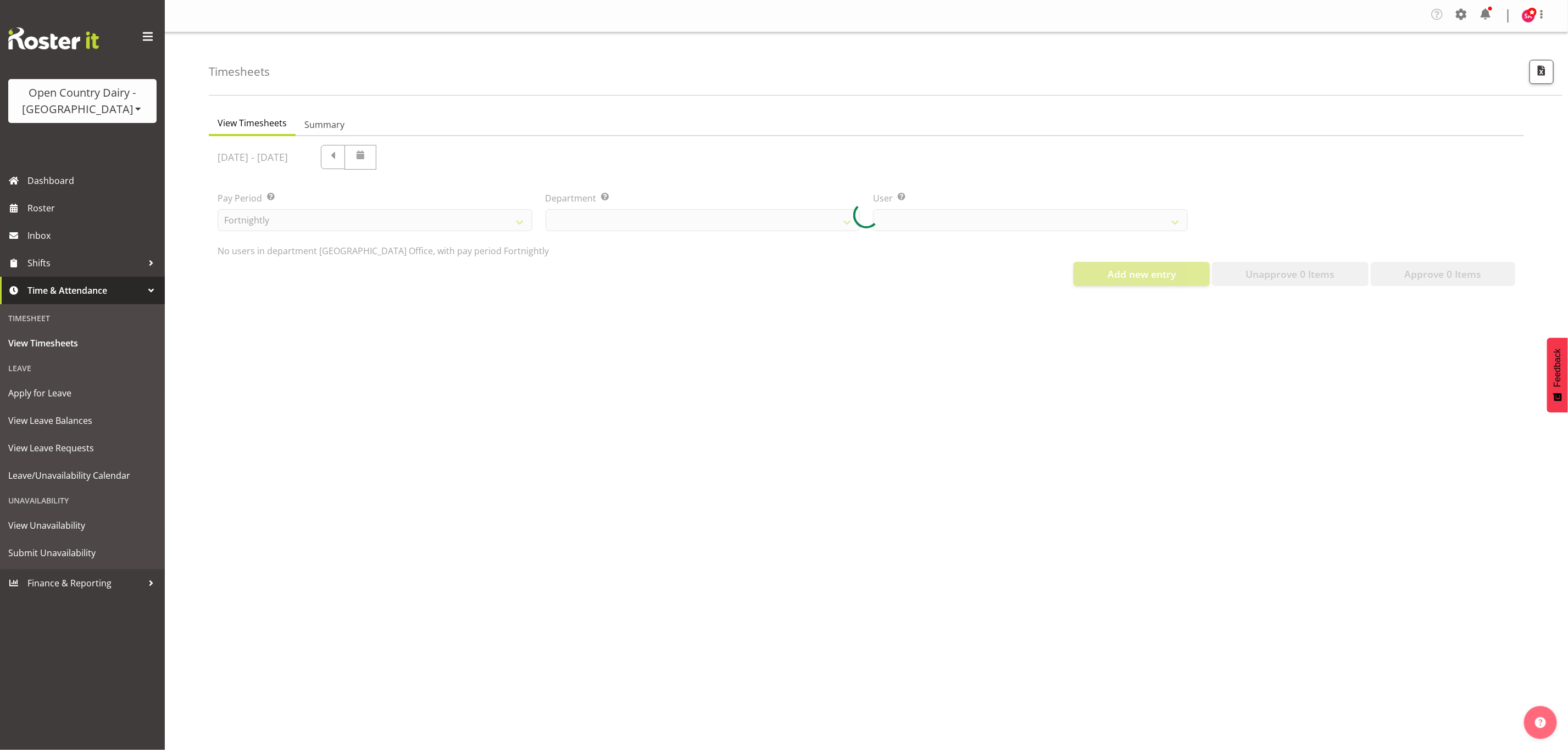
select select "885"
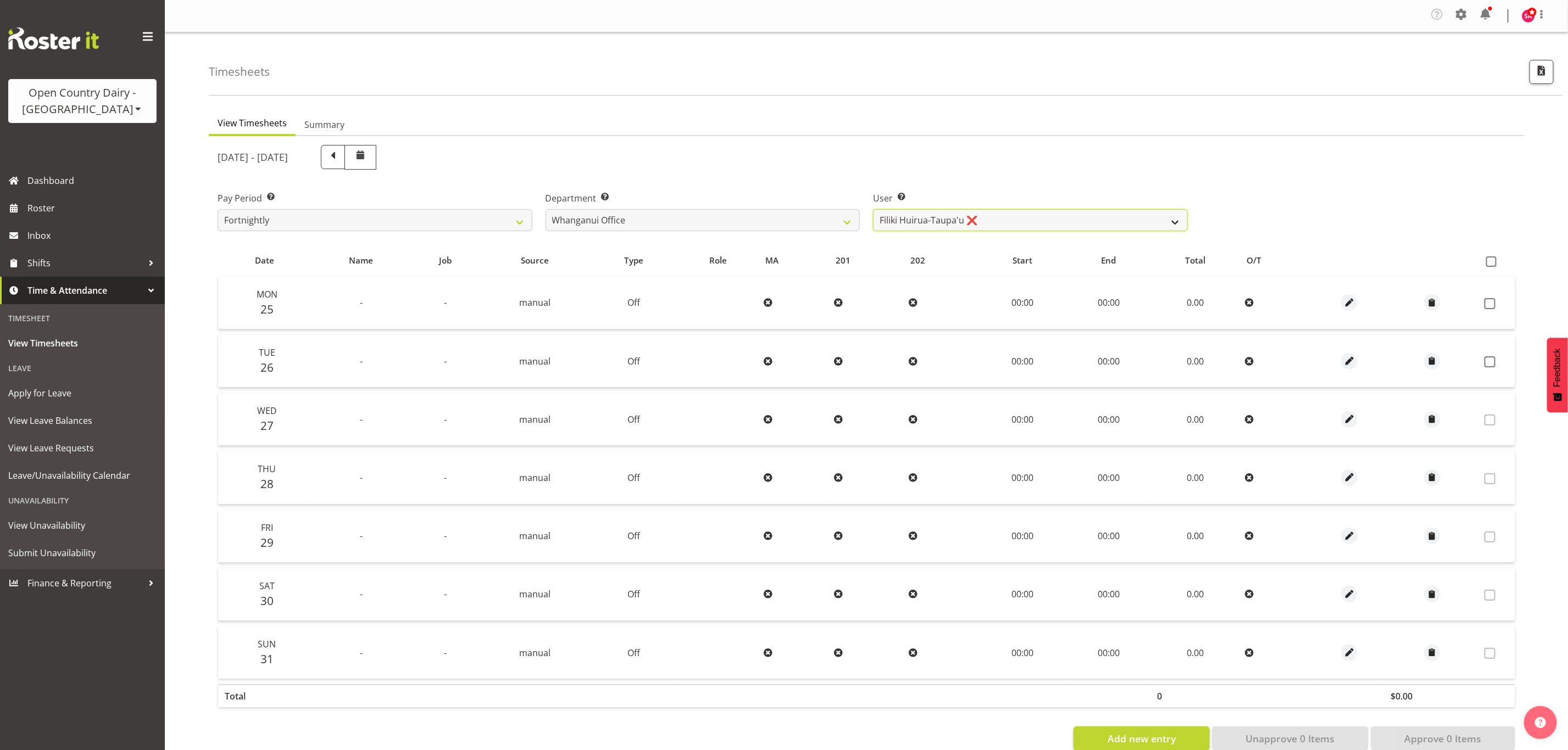
click at [926, 219] on select "[PERSON_NAME] ❌ [PERSON_NAME] ❌ [PERSON_NAME] ❌ [PERSON_NAME] ❌ [PERSON_NAME] ❌" at bounding box center [1031, 220] width 315 height 22
click at [873, 209] on select "[PERSON_NAME] ❌ [PERSON_NAME] ❌ [PERSON_NAME] ❌ [PERSON_NAME] ❌ [PERSON_NAME] ❌" at bounding box center [1031, 220] width 315 height 22
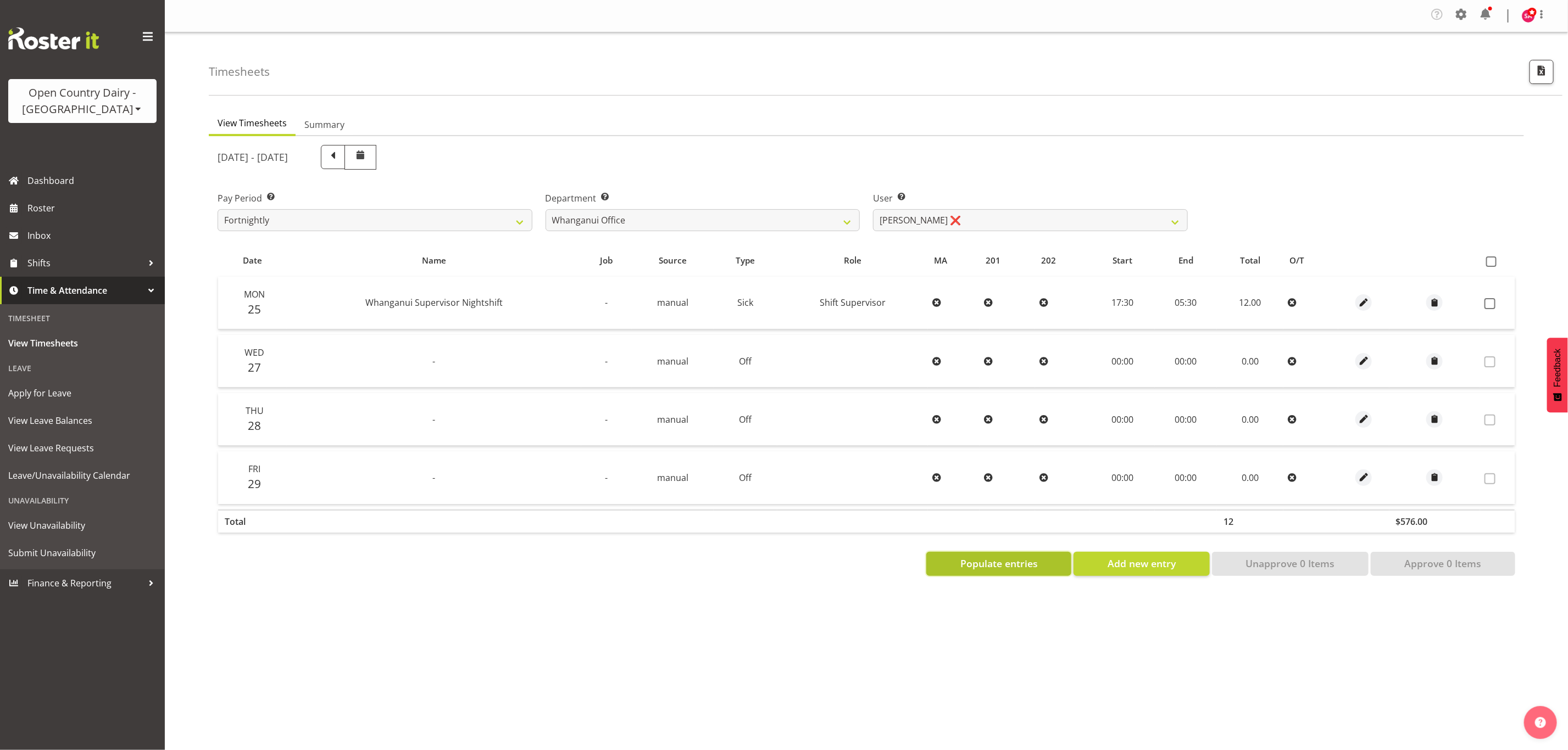
click at [1004, 569] on button "Populate entries" at bounding box center [998, 564] width 145 height 24
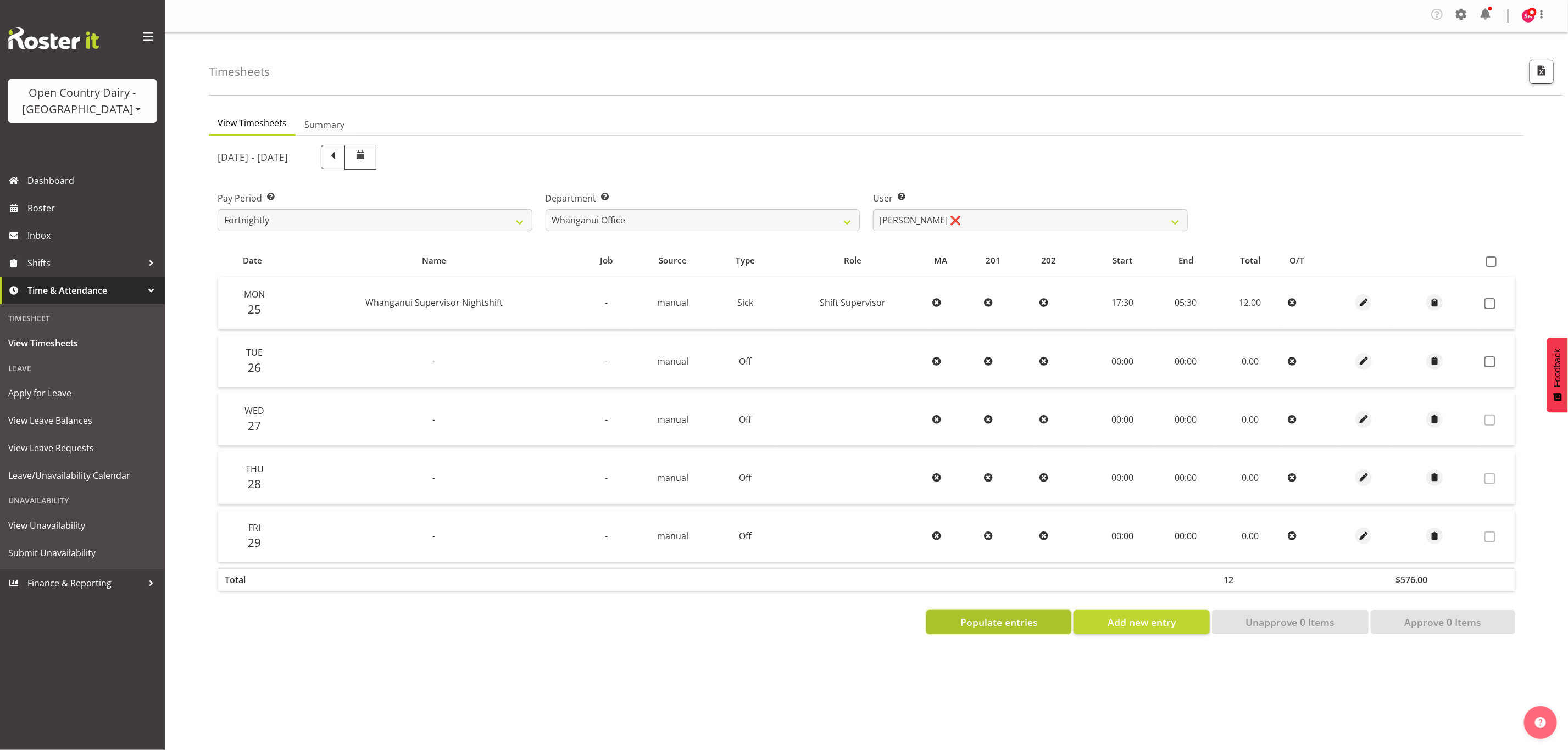
click at [996, 619] on span "Populate entries" at bounding box center [998, 622] width 77 height 14
click at [938, 214] on select "[PERSON_NAME] ❌ [PERSON_NAME] ❌ [PERSON_NAME] ❌ [PERSON_NAME] ❌ [PERSON_NAME] ❌" at bounding box center [1031, 220] width 315 height 22
click at [873, 209] on select "[PERSON_NAME] ❌ [PERSON_NAME] ❌ [PERSON_NAME] ❌ [PERSON_NAME] ❌ [PERSON_NAME] ❌" at bounding box center [1031, 220] width 315 height 22
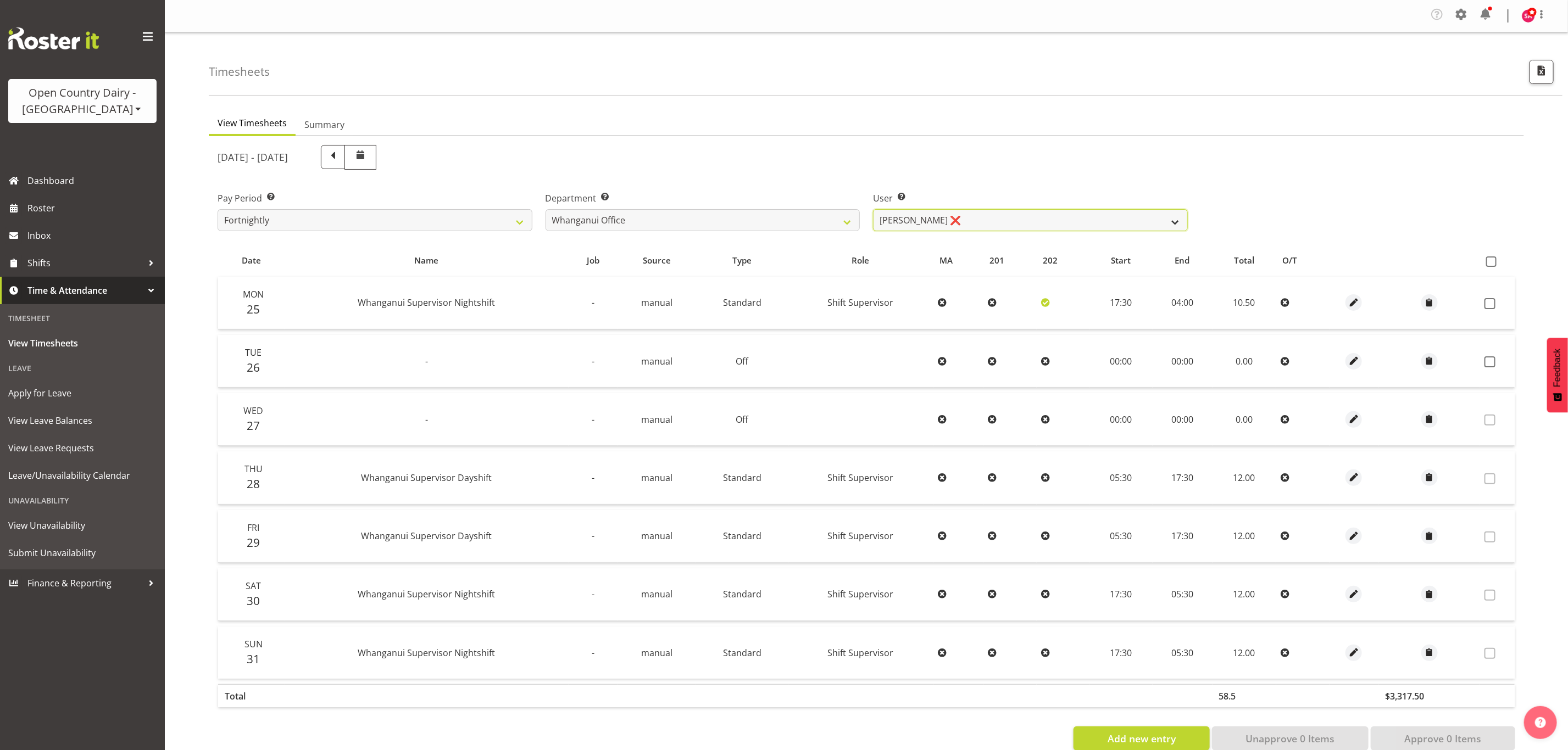
click at [974, 221] on select "[PERSON_NAME] ❌ [PERSON_NAME] ❌ [PERSON_NAME] ❌ [PERSON_NAME] ❌ [PERSON_NAME] ❌" at bounding box center [1031, 220] width 315 height 22
select select "7445"
click at [873, 209] on select "[PERSON_NAME] ❌ [PERSON_NAME] ❌ [PERSON_NAME] ❌ [PERSON_NAME] ❌ [PERSON_NAME] ❌" at bounding box center [1031, 220] width 315 height 22
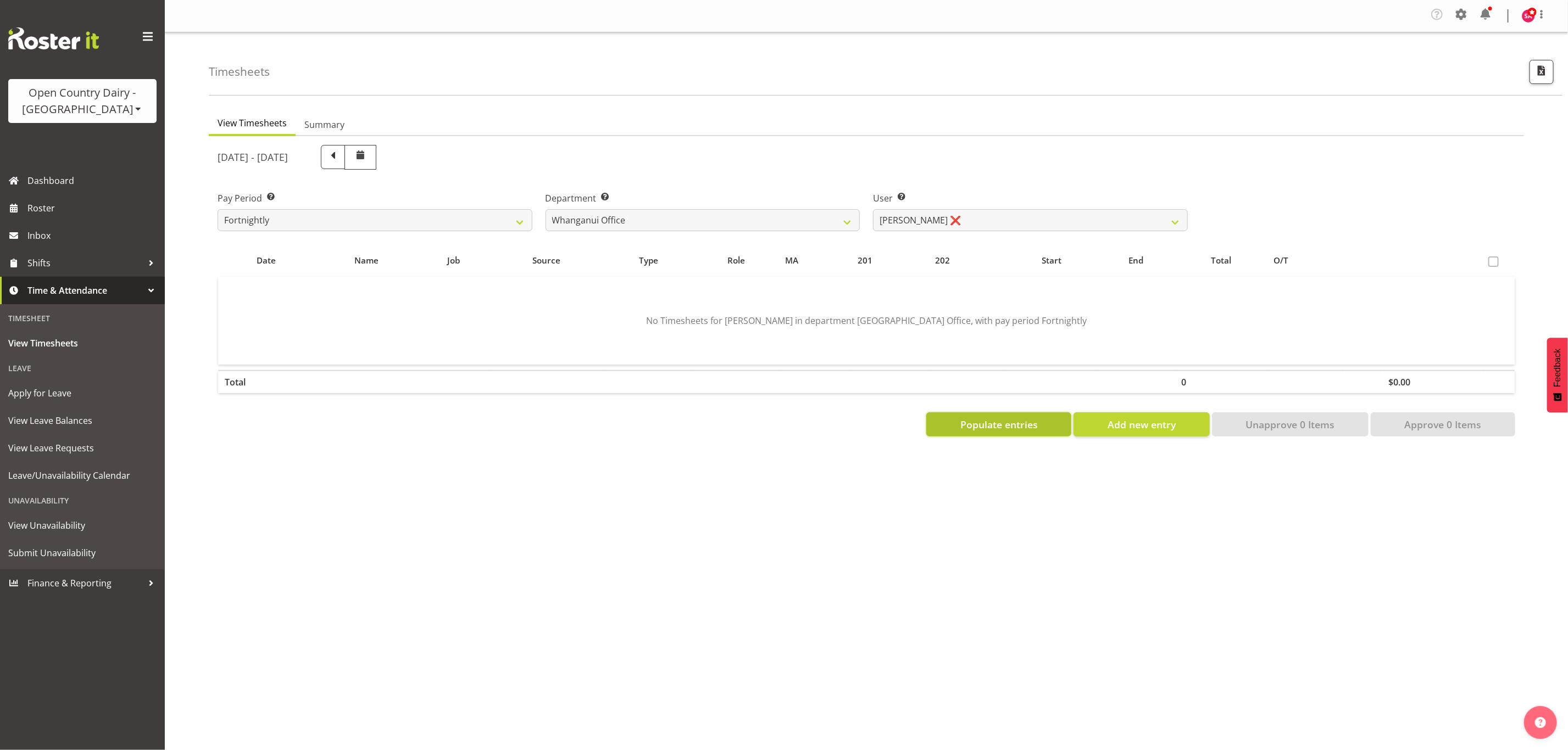
click at [983, 419] on span "Populate entries" at bounding box center [998, 424] width 77 height 14
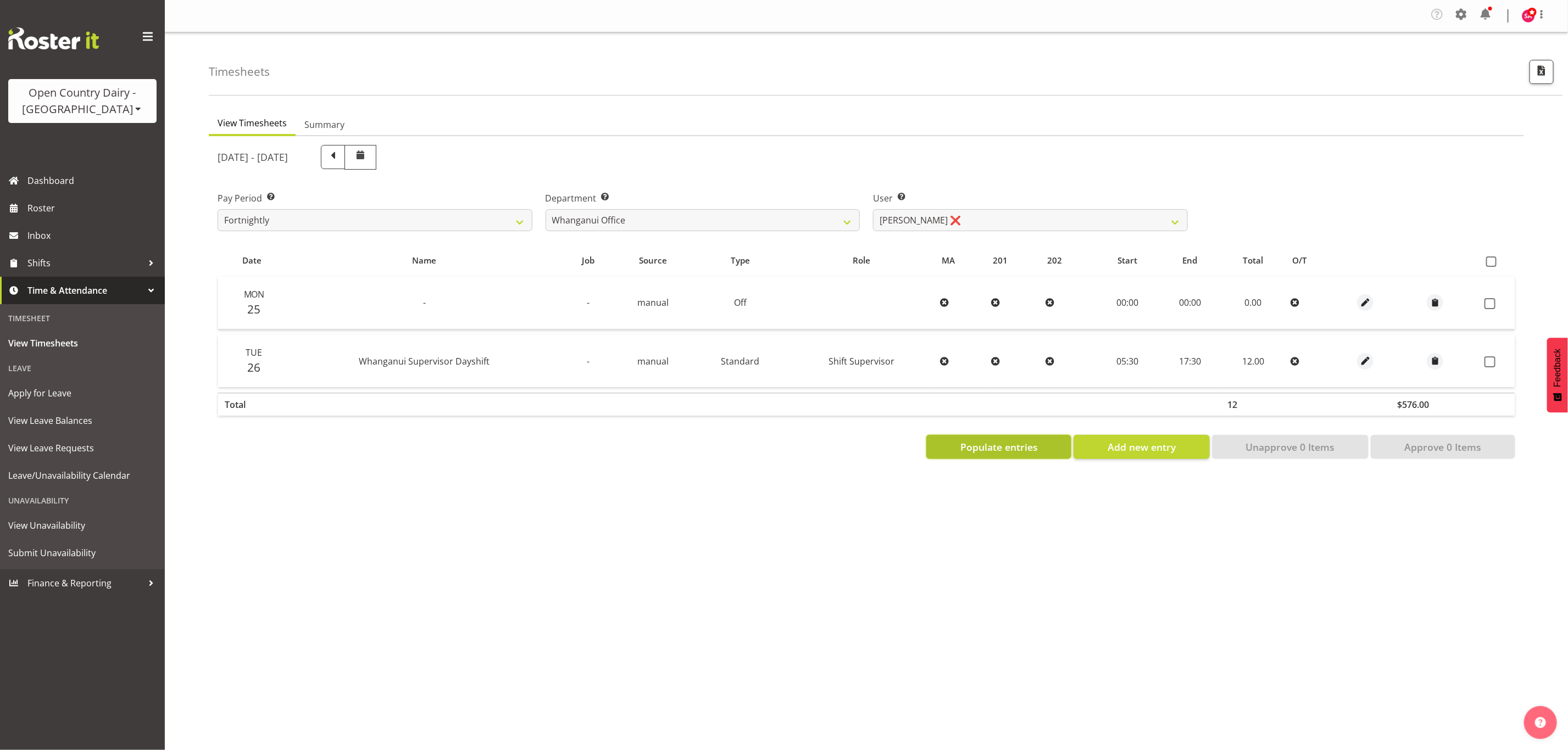
click at [990, 445] on span "Populate entries" at bounding box center [998, 447] width 77 height 14
